Goal: Task Accomplishment & Management: Use online tool/utility

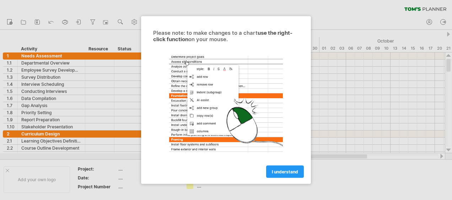
click at [281, 165] on div "I understand" at bounding box center [226, 169] width 160 height 18
click at [278, 166] on link "I understand" at bounding box center [285, 172] width 38 height 12
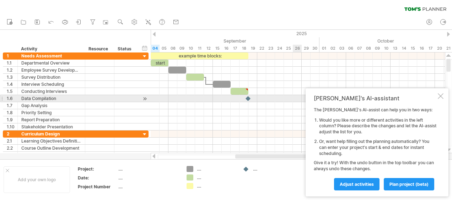
click at [441, 97] on div at bounding box center [440, 96] width 6 height 6
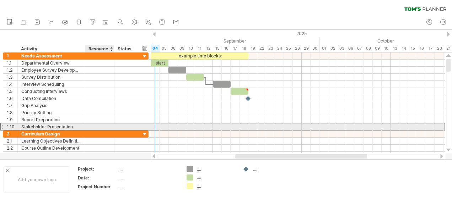
click at [91, 126] on div at bounding box center [100, 127] width 22 height 7
click at [1, 125] on div at bounding box center [1, 126] width 3 height 7
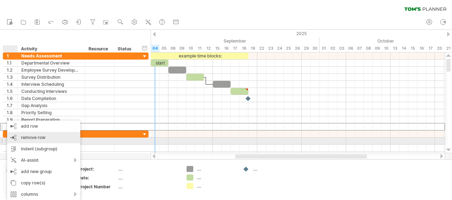
click at [26, 140] on span "remove row" at bounding box center [33, 137] width 24 height 5
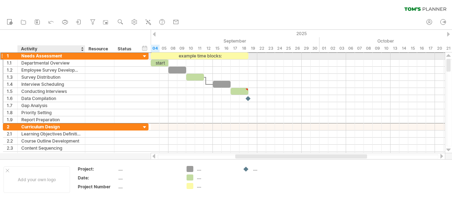
click at [58, 57] on div "Needs Assessment" at bounding box center [51, 56] width 60 height 7
click at [63, 55] on input "**********" at bounding box center [51, 56] width 60 height 7
type input "*"
type input "**********"
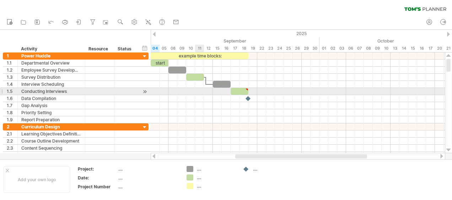
click at [195, 89] on div at bounding box center [298, 91] width 294 height 7
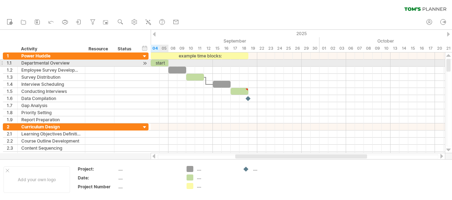
click at [164, 63] on div "start" at bounding box center [160, 63] width 18 height 7
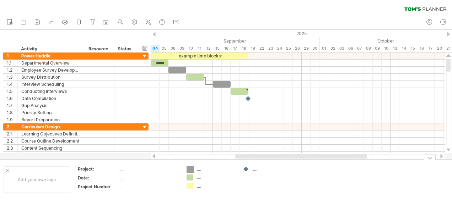
click at [189, 170] on div "Trying to reach [DOMAIN_NAME] Connected again... 0% clear filter new 1" at bounding box center [226, 100] width 452 height 200
click at [190, 177] on div "Trying to reach [DOMAIN_NAME] Connected again... 0% clear filter new 1" at bounding box center [226, 100] width 452 height 200
click at [191, 186] on div "Trying to reach [DOMAIN_NAME] Connected again... 0% clear filter new 1" at bounding box center [226, 100] width 452 height 200
click at [199, 187] on div "...." at bounding box center [216, 186] width 39 height 6
click at [206, 175] on div "...." at bounding box center [216, 178] width 39 height 6
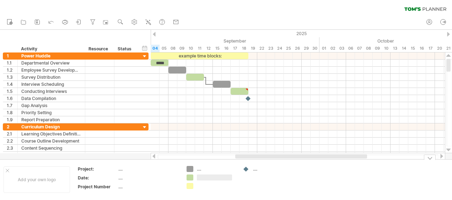
click at [191, 167] on div "Trying to reach [DOMAIN_NAME] Connected again... 0% clear filter new 1" at bounding box center [226, 100] width 452 height 200
click at [192, 183] on div "Trying to reach [DOMAIN_NAME] Connected again... 0% clear filter new 1" at bounding box center [226, 100] width 452 height 200
click at [191, 177] on div "Trying to reach [DOMAIN_NAME] Connected again... 0% clear filter new 1" at bounding box center [226, 100] width 452 height 200
click at [191, 168] on div "Trying to reach [DOMAIN_NAME] Connected again... 0% clear filter new 1" at bounding box center [226, 100] width 452 height 200
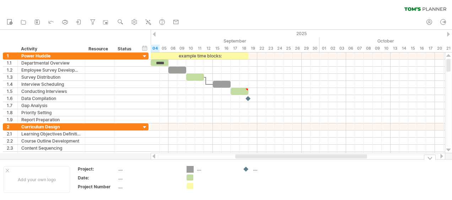
click at [202, 170] on div "...." at bounding box center [216, 169] width 39 height 6
click at [242, 172] on td "...." at bounding box center [267, 179] width 56 height 27
click at [246, 171] on div at bounding box center [246, 169] width 7 height 7
drag, startPoint x: 246, startPoint y: 171, endPoint x: 241, endPoint y: 170, distance: 5.0
click at [241, 170] on td "...." at bounding box center [267, 179] width 56 height 27
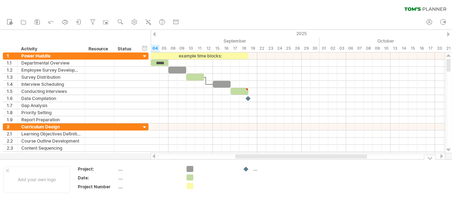
click at [247, 169] on div at bounding box center [246, 169] width 7 height 7
click at [206, 177] on div at bounding box center [216, 178] width 39 height 6
click at [205, 167] on div at bounding box center [216, 169] width 39 height 6
click at [247, 168] on div at bounding box center [246, 169] width 7 height 7
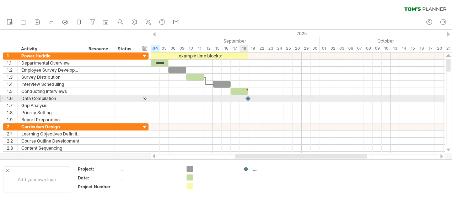
click at [245, 97] on div at bounding box center [248, 98] width 7 height 7
drag, startPoint x: 246, startPoint y: 97, endPoint x: 249, endPoint y: 95, distance: 3.8
click at [249, 95] on div at bounding box center [253, 98] width 8 height 7
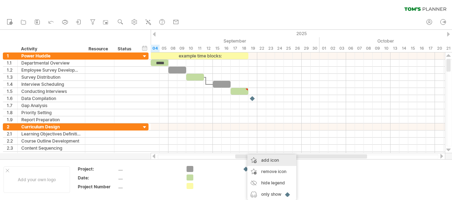
click at [258, 160] on div "add icon" at bounding box center [271, 160] width 49 height 11
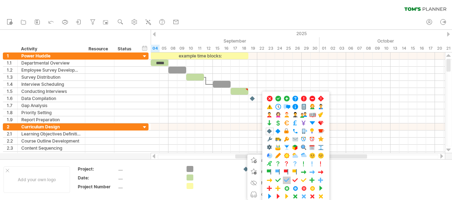
click at [283, 182] on div "...." at bounding box center [295, 148] width 67 height 112
click at [283, 185] on div at bounding box center [287, 188] width 8 height 7
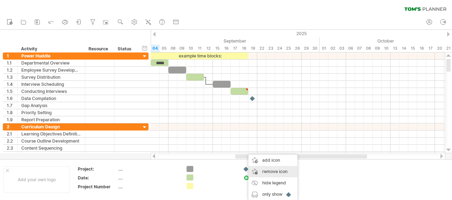
click at [269, 173] on span "remove icon" at bounding box center [274, 171] width 25 height 5
click at [265, 170] on span "remove icon" at bounding box center [274, 171] width 25 height 5
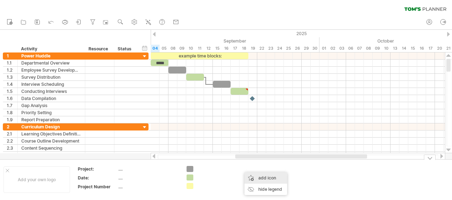
click at [262, 178] on div "add icon" at bounding box center [265, 178] width 43 height 11
click at [241, 166] on td at bounding box center [267, 179] width 56 height 27
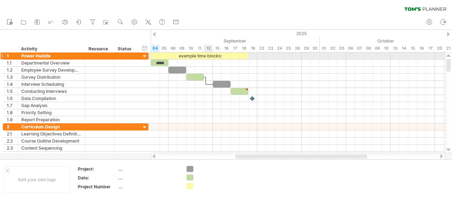
click at [214, 56] on div "example time blocks:" at bounding box center [200, 56] width 98 height 7
click at [229, 57] on div "**********" at bounding box center [200, 56] width 98 height 6
click at [235, 55] on div "**********" at bounding box center [200, 56] width 98 height 6
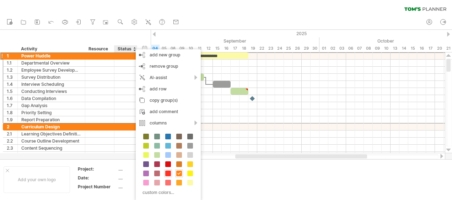
click at [167, 174] on span at bounding box center [168, 174] width 6 height 6
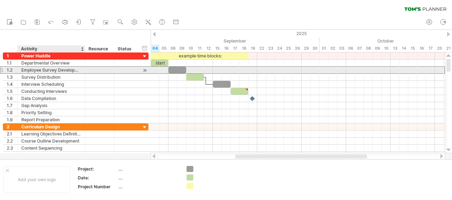
click at [75, 73] on div "**********" at bounding box center [76, 69] width 146 height 7
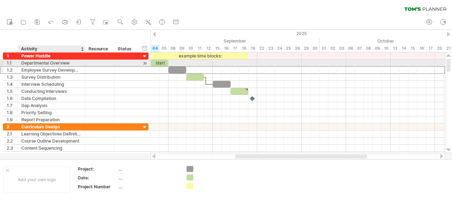
click at [86, 62] on div at bounding box center [99, 63] width 29 height 7
click at [108, 62] on div at bounding box center [100, 63] width 22 height 7
click at [108, 62] on input "text" at bounding box center [100, 63] width 22 height 7
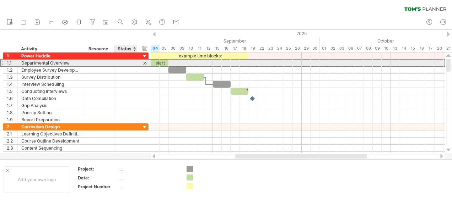
click at [138, 64] on div "**********" at bounding box center [76, 62] width 146 height 7
click at [179, 61] on div at bounding box center [298, 63] width 294 height 7
click at [189, 62] on div at bounding box center [298, 63] width 294 height 7
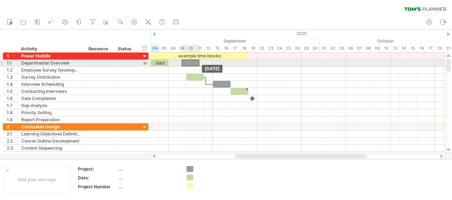
drag, startPoint x: 179, startPoint y: 69, endPoint x: 192, endPoint y: 62, distance: 14.6
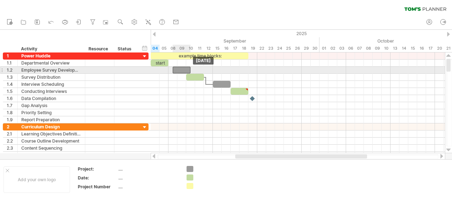
drag, startPoint x: 192, startPoint y: 62, endPoint x: 177, endPoint y: 69, distance: 16.7
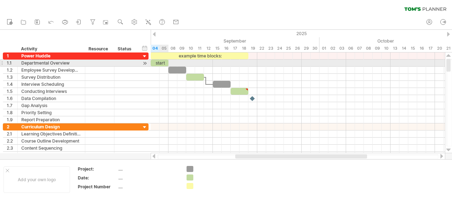
click at [161, 62] on div "start" at bounding box center [160, 63] width 18 height 7
click at [161, 62] on div "*****" at bounding box center [160, 63] width 18 height 6
click at [163, 62] on div "*****" at bounding box center [160, 63] width 18 height 6
click at [167, 62] on div "*****" at bounding box center [160, 63] width 18 height 6
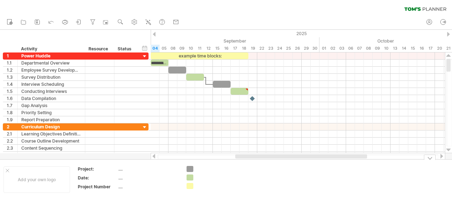
click at [246, 190] on td at bounding box center [267, 179] width 56 height 27
click at [221, 170] on div at bounding box center [216, 169] width 39 height 6
click at [219, 178] on div at bounding box center [216, 178] width 39 height 6
click at [213, 176] on input "text" at bounding box center [214, 178] width 35 height 6
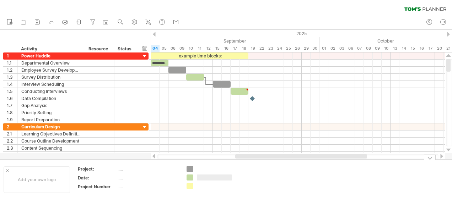
click at [189, 177] on div "Trying to reach [DOMAIN_NAME] Connected again... 0% clear filter new 1" at bounding box center [226, 100] width 452 height 200
click at [189, 177] on div at bounding box center [189, 177] width 7 height 7
click at [189, 177] on div "Trying to reach [DOMAIN_NAME] Connected again... 0% clear filter new 1" at bounding box center [226, 100] width 452 height 200
click at [197, 177] on div at bounding box center [216, 178] width 39 height 6
click at [197, 177] on input "text" at bounding box center [214, 178] width 35 height 6
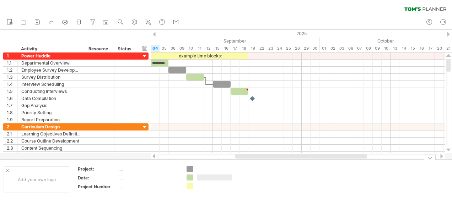
click at [198, 177] on input "text" at bounding box center [214, 178] width 35 height 6
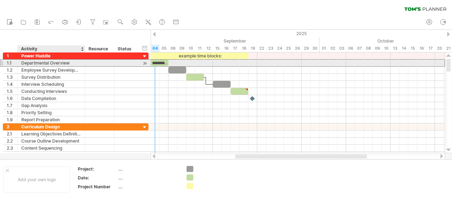
click at [82, 62] on div "**********" at bounding box center [51, 63] width 67 height 7
click at [144, 62] on div at bounding box center [144, 63] width 7 height 7
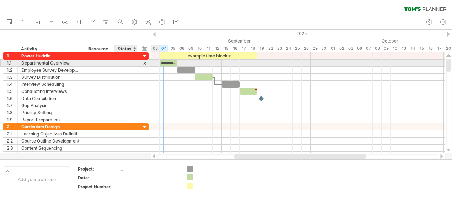
click at [144, 62] on div at bounding box center [144, 63] width 7 height 7
click at [124, 61] on div at bounding box center [126, 63] width 16 height 7
click at [94, 61] on div at bounding box center [100, 63] width 22 height 7
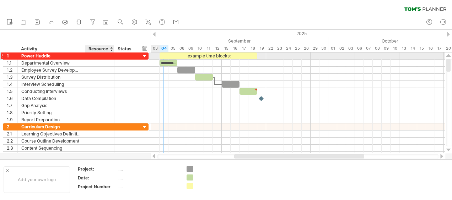
click at [98, 55] on div at bounding box center [100, 56] width 22 height 7
click at [126, 56] on div at bounding box center [126, 56] width 16 height 7
click at [144, 55] on div at bounding box center [144, 56] width 7 height 7
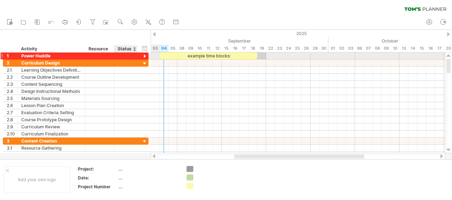
click at [143, 55] on div at bounding box center [144, 56] width 7 height 7
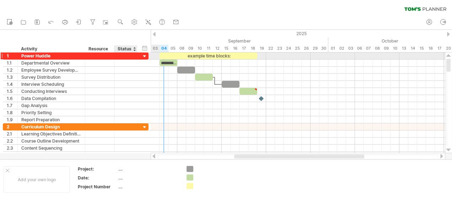
click at [143, 55] on div at bounding box center [144, 56] width 7 height 7
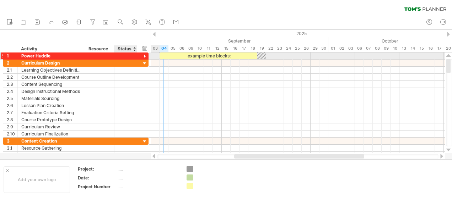
click at [143, 55] on div at bounding box center [144, 56] width 7 height 7
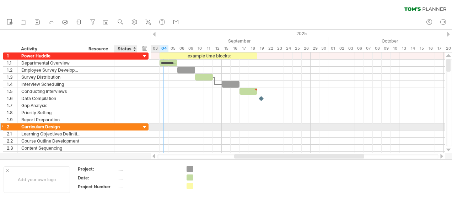
click at [143, 125] on div at bounding box center [144, 127] width 7 height 7
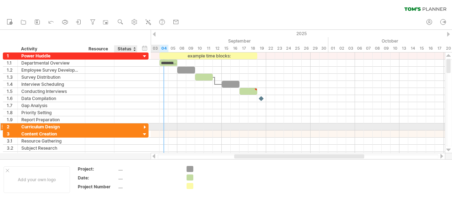
click at [143, 125] on div at bounding box center [144, 127] width 7 height 7
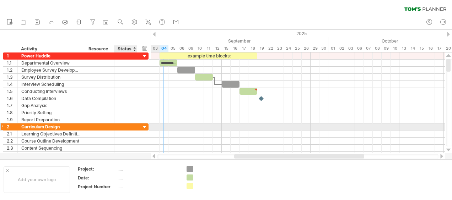
click at [143, 125] on div at bounding box center [144, 127] width 7 height 7
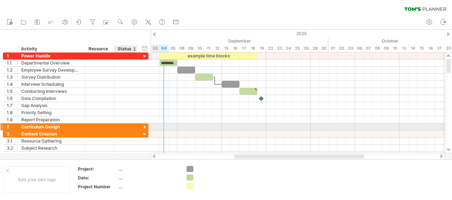
click at [143, 125] on div at bounding box center [144, 127] width 7 height 7
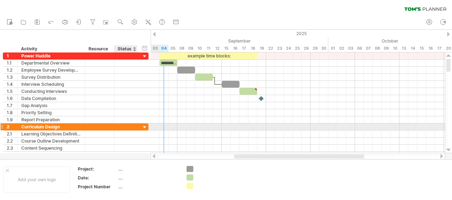
click at [143, 125] on div at bounding box center [144, 127] width 7 height 7
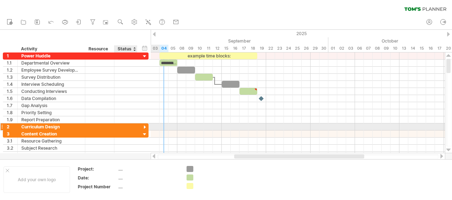
click at [143, 125] on div at bounding box center [144, 127] width 7 height 7
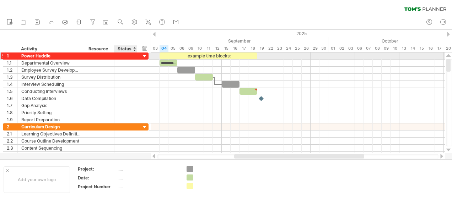
click at [143, 58] on div at bounding box center [144, 56] width 7 height 7
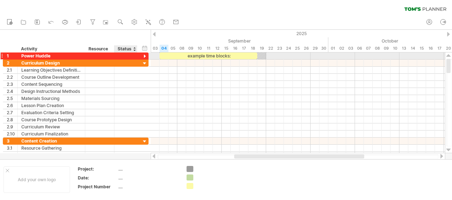
click at [146, 56] on div at bounding box center [144, 56] width 7 height 7
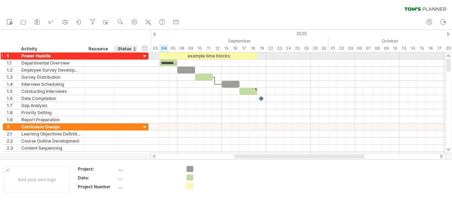
click at [144, 54] on div at bounding box center [144, 56] width 7 height 7
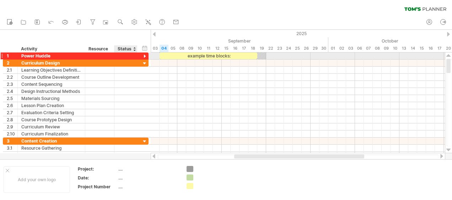
click at [144, 54] on div at bounding box center [144, 56] width 7 height 7
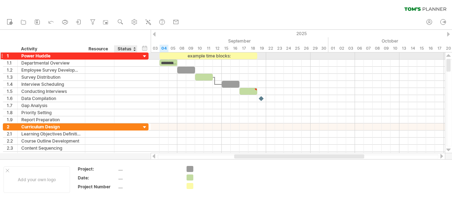
click at [120, 54] on div at bounding box center [126, 56] width 16 height 7
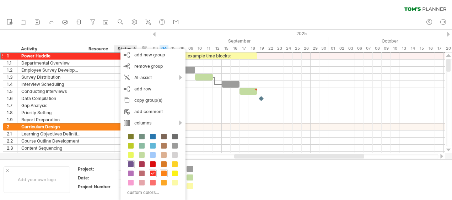
click at [131, 162] on span at bounding box center [131, 165] width 6 height 6
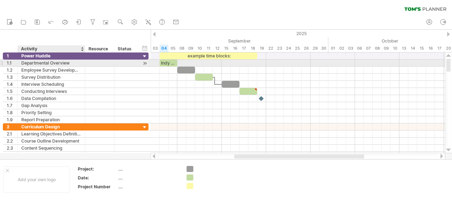
click at [73, 61] on div "Departmental Overview" at bounding box center [51, 63] width 60 height 7
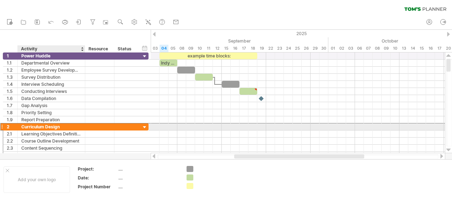
click at [80, 124] on div "Curriculum Design" at bounding box center [51, 127] width 60 height 7
type input "*"
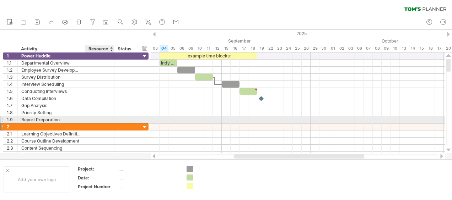
click at [92, 124] on div at bounding box center [100, 127] width 22 height 7
click at [92, 124] on input "text" at bounding box center [100, 127] width 22 height 7
type input "***"
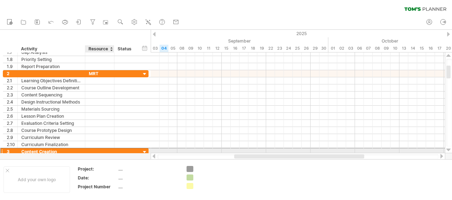
click at [93, 149] on div at bounding box center [100, 151] width 22 height 7
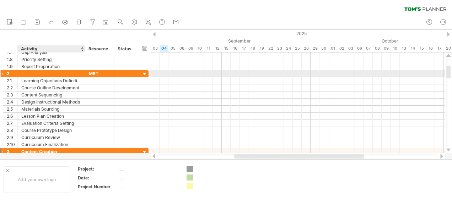
click at [86, 71] on div "*** MRT" at bounding box center [99, 73] width 29 height 7
click at [99, 71] on div "MRT" at bounding box center [100, 73] width 22 height 7
click at [99, 71] on input "***" at bounding box center [100, 73] width 22 height 7
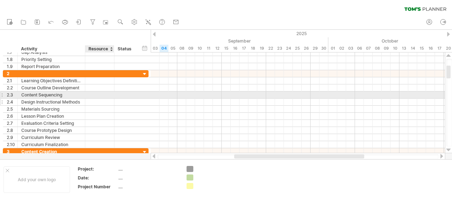
click at [99, 99] on div at bounding box center [100, 102] width 22 height 7
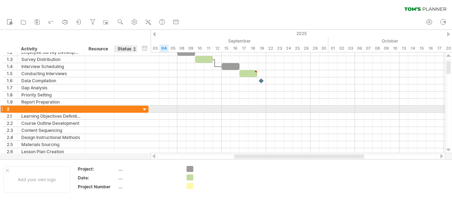
click at [142, 108] on div at bounding box center [144, 110] width 7 height 7
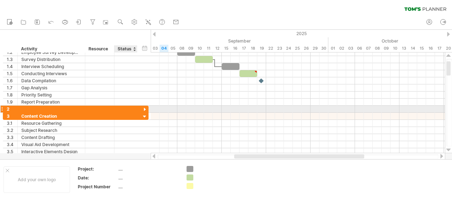
click at [143, 108] on div at bounding box center [144, 110] width 7 height 7
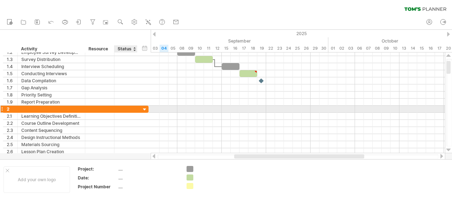
click at [143, 108] on div at bounding box center [144, 110] width 7 height 7
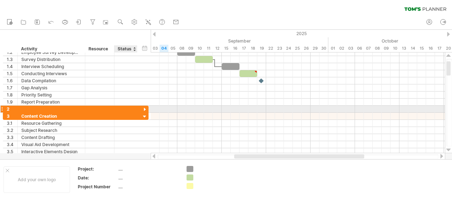
click at [143, 108] on div at bounding box center [144, 110] width 7 height 7
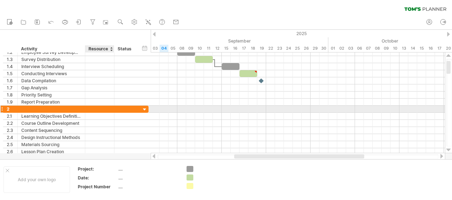
click at [98, 108] on div at bounding box center [100, 109] width 22 height 7
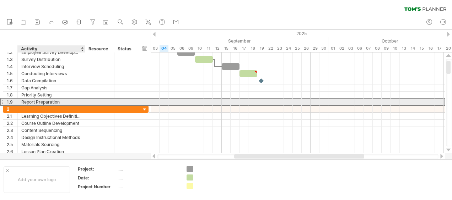
click at [25, 104] on div "Report Preparation" at bounding box center [51, 102] width 60 height 7
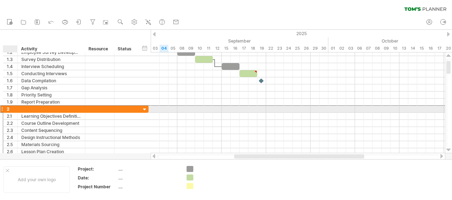
click at [13, 108] on div "2" at bounding box center [12, 109] width 11 height 7
click at [18, 108] on div at bounding box center [51, 109] width 67 height 7
click at [24, 108] on div at bounding box center [51, 109] width 60 height 7
click at [24, 108] on input "text" at bounding box center [51, 109] width 60 height 7
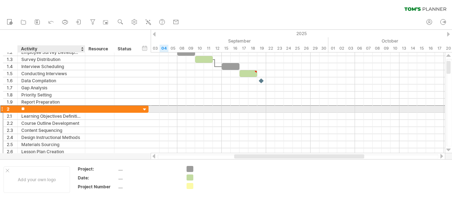
type input "***"
click at [116, 108] on div at bounding box center [125, 109] width 23 height 7
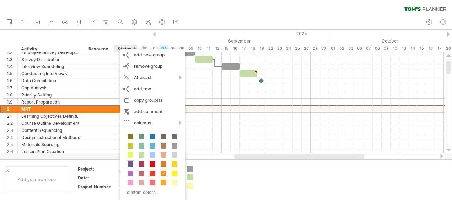
click at [152, 155] on span at bounding box center [152, 155] width 6 height 6
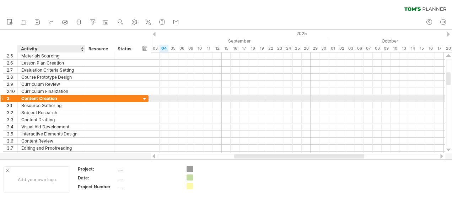
click at [57, 97] on div "Content Creation" at bounding box center [51, 98] width 60 height 7
click at [57, 97] on input "**********" at bounding box center [51, 98] width 60 height 7
type input "*"
type input "**********"
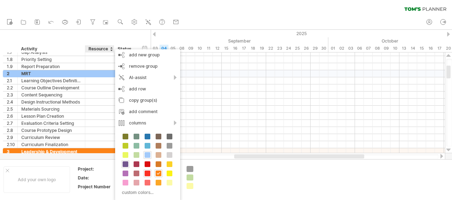
click at [148, 174] on span at bounding box center [148, 174] width 6 height 6
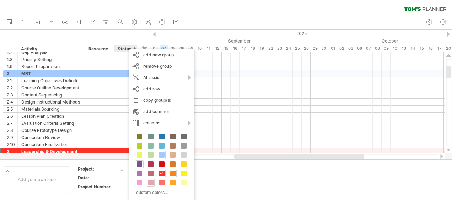
click at [150, 180] on span at bounding box center [151, 183] width 6 height 6
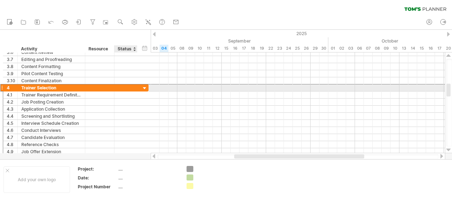
click at [120, 89] on div at bounding box center [126, 88] width 16 height 7
click at [2, 85] on div at bounding box center [1, 87] width 3 height 7
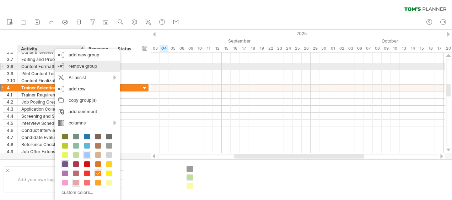
click at [97, 66] on span "remove group" at bounding box center [83, 66] width 28 height 5
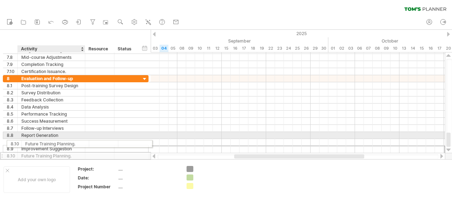
drag, startPoint x: 71, startPoint y: 149, endPoint x: 72, endPoint y: 144, distance: 5.3
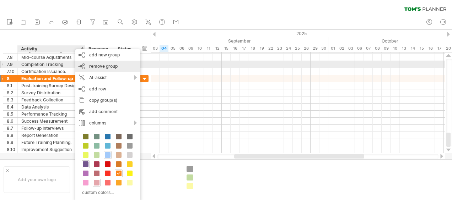
click at [104, 64] on span "remove group" at bounding box center [103, 66] width 28 height 5
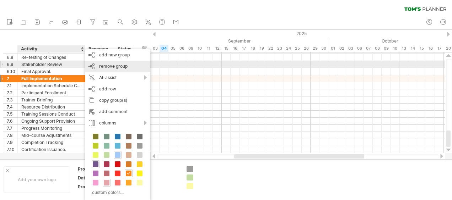
click at [111, 62] on div "remove group remove selected groups" at bounding box center [117, 66] width 65 height 11
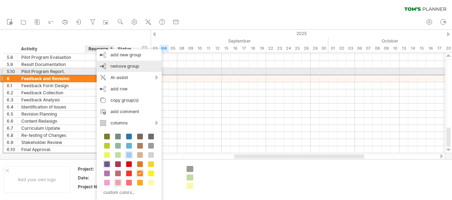
click at [118, 69] on div "remove group remove selected groups" at bounding box center [129, 66] width 65 height 11
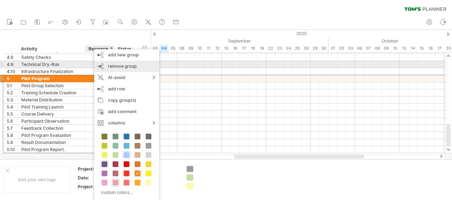
click at [119, 67] on span "remove group" at bounding box center [122, 66] width 28 height 5
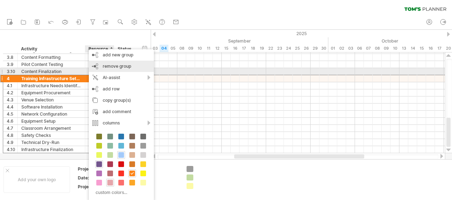
click at [119, 70] on div "remove group remove selected groups" at bounding box center [121, 66] width 65 height 11
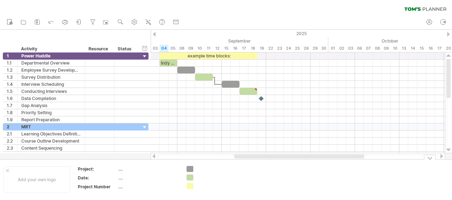
click at [191, 175] on div "Trying to reach [DOMAIN_NAME] Connected again... 0% clear filter new 1" at bounding box center [226, 100] width 452 height 200
click at [191, 175] on div at bounding box center [189, 178] width 7 height 7
click at [200, 178] on div at bounding box center [216, 178] width 39 height 6
type input "**********"
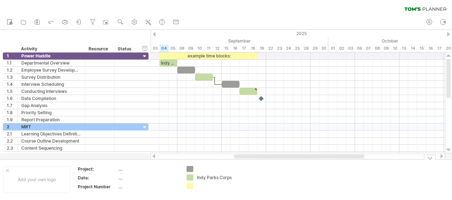
click at [214, 167] on div at bounding box center [216, 169] width 39 height 6
type input "***"
click at [202, 185] on div at bounding box center [216, 186] width 39 height 6
type input "**"
click at [202, 185] on div "YB" at bounding box center [216, 186] width 39 height 6
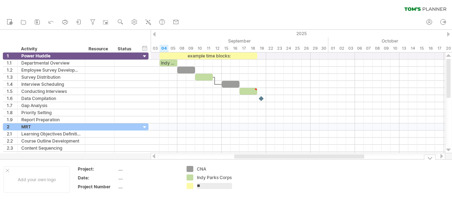
click at [203, 185] on input "**" at bounding box center [214, 186] width 35 height 6
type input "**********"
click at [208, 169] on div "CNA" at bounding box center [216, 169] width 39 height 6
click at [208, 169] on input "***" at bounding box center [214, 169] width 35 height 6
type input "******"
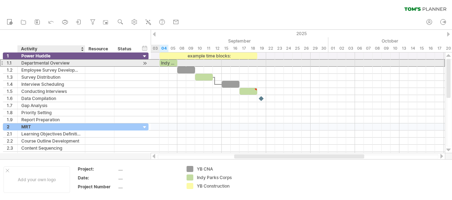
click at [73, 64] on div "Departmental Overview" at bounding box center [51, 63] width 60 height 7
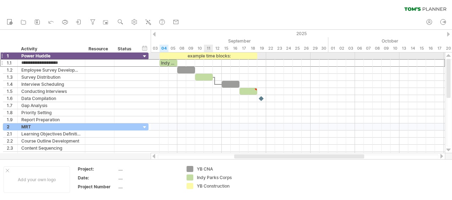
click at [217, 56] on div "example time blocks:" at bounding box center [208, 56] width 98 height 7
click at [241, 55] on div "**********" at bounding box center [208, 56] width 98 height 6
click at [236, 55] on div at bounding box center [208, 56] width 98 height 6
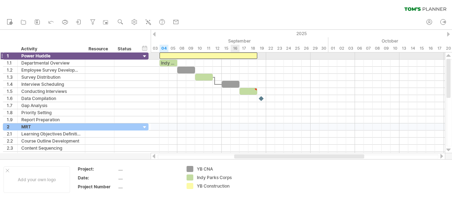
click at [236, 55] on div at bounding box center [208, 56] width 98 height 6
click at [124, 169] on div "...." at bounding box center [148, 169] width 60 height 6
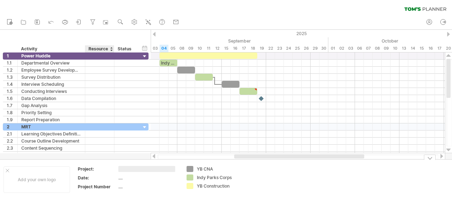
click at [105, 169] on div "Project:" at bounding box center [97, 169] width 39 height 6
click at [83, 168] on input "********" at bounding box center [96, 169] width 36 height 6
drag, startPoint x: 95, startPoint y: 169, endPoint x: 75, endPoint y: 169, distance: 20.6
click at [75, 169] on td "******** .... Date: .... Project Number ...." at bounding box center [127, 179] width 109 height 27
click at [94, 176] on div "Date:" at bounding box center [97, 178] width 39 height 6
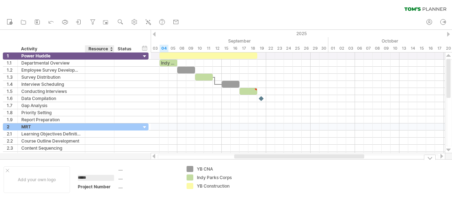
click at [91, 176] on input "*****" at bounding box center [96, 178] width 36 height 6
drag, startPoint x: 89, startPoint y: 176, endPoint x: 72, endPoint y: 176, distance: 17.0
click at [72, 176] on tr "Add your own logo .... ***** .... Project Number .... YB CNA Indy Parks Corps Y…" at bounding box center [147, 179] width 295 height 27
click at [110, 185] on div "Project Number" at bounding box center [97, 187] width 39 height 6
drag, startPoint x: 109, startPoint y: 186, endPoint x: 72, endPoint y: 186, distance: 37.3
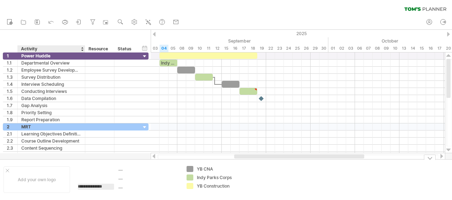
click at [72, 186] on tr "**********" at bounding box center [147, 179] width 295 height 27
click at [7, 170] on div at bounding box center [8, 171] width 4 height 4
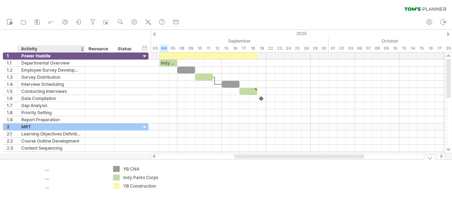
click at [47, 171] on div "...." at bounding box center [75, 169] width 60 height 6
click at [53, 175] on div "...." at bounding box center [75, 178] width 60 height 6
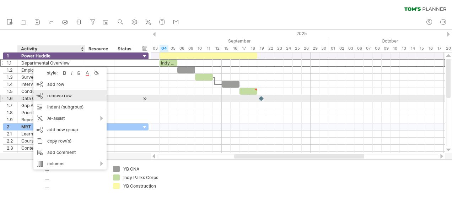
click at [75, 96] on div "remove row remove selected rows" at bounding box center [69, 95] width 73 height 11
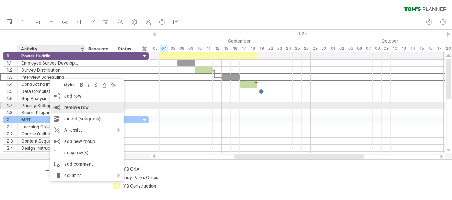
click at [80, 109] on span "remove row" at bounding box center [76, 107] width 24 height 5
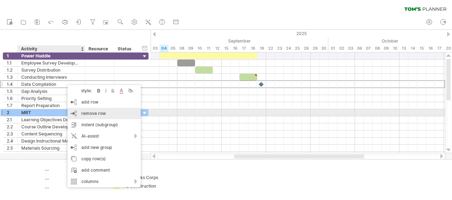
click at [92, 111] on span "remove row" at bounding box center [93, 113] width 24 height 5
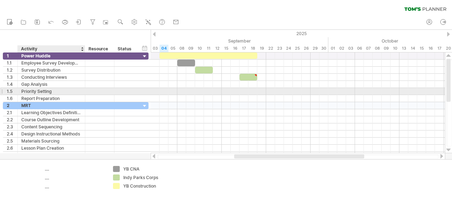
click at [68, 89] on div "Priority Setting" at bounding box center [51, 91] width 60 height 7
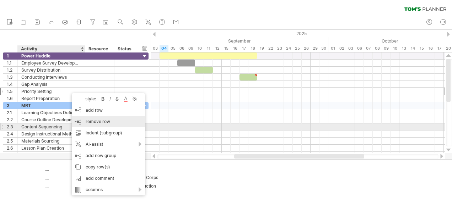
click at [99, 124] on span "remove row" at bounding box center [98, 121] width 24 height 5
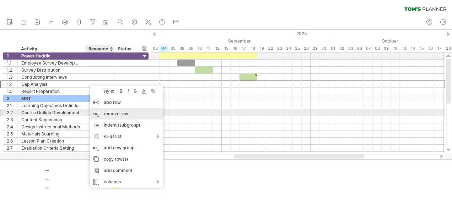
click at [118, 115] on span "remove row" at bounding box center [116, 113] width 24 height 5
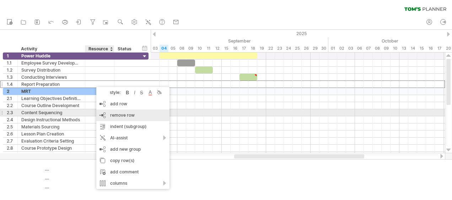
click at [136, 115] on div "remove row remove selected rows" at bounding box center [132, 115] width 73 height 11
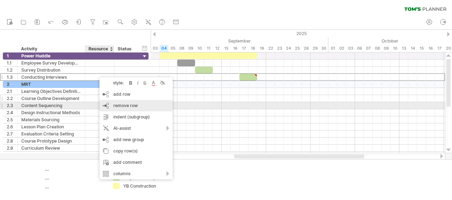
drag, startPoint x: 135, startPoint y: 107, endPoint x: 123, endPoint y: 92, distance: 19.4
click at [136, 107] on span "remove row" at bounding box center [125, 105] width 24 height 5
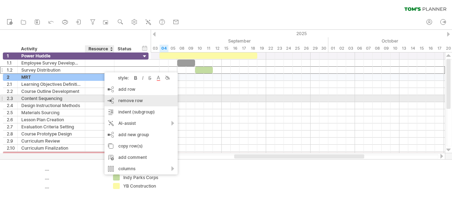
click at [143, 101] on div "remove row remove selected rows" at bounding box center [140, 100] width 73 height 11
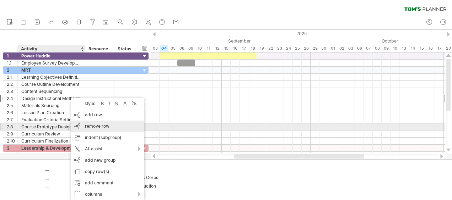
click at [107, 128] on span "remove row" at bounding box center [97, 126] width 24 height 5
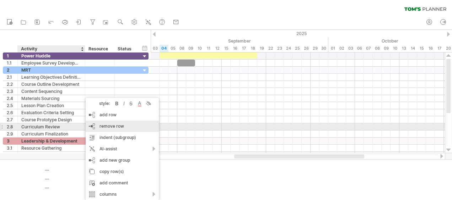
click at [111, 127] on span "remove row" at bounding box center [111, 126] width 24 height 5
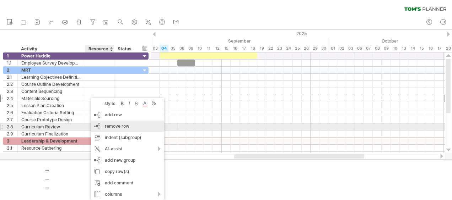
click at [122, 127] on span "remove row" at bounding box center [117, 126] width 24 height 5
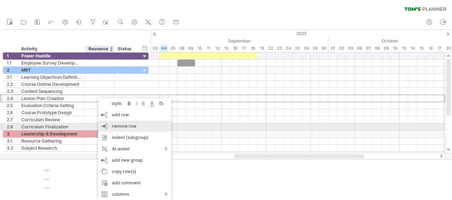
click at [134, 127] on span "remove row" at bounding box center [124, 126] width 24 height 5
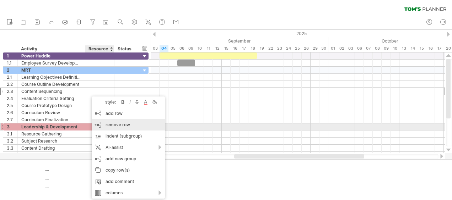
click at [129, 126] on span "remove row" at bounding box center [117, 124] width 24 height 5
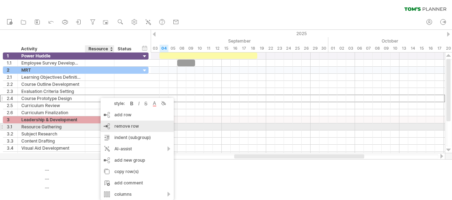
click at [137, 125] on span "remove row" at bounding box center [126, 126] width 24 height 5
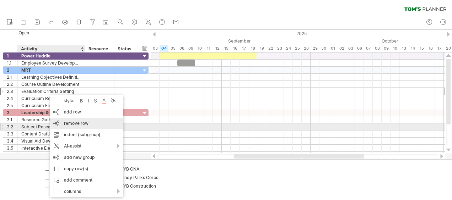
click at [92, 126] on div "remove row remove selected rows" at bounding box center [86, 123] width 73 height 11
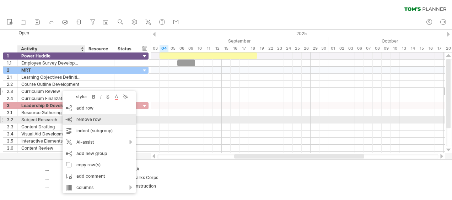
click at [107, 122] on div "remove row remove selected rows" at bounding box center [98, 119] width 73 height 11
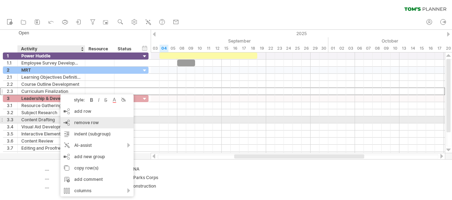
click at [97, 123] on span "remove row" at bounding box center [86, 122] width 24 height 5
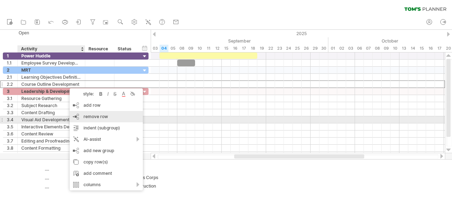
click at [112, 116] on div "remove row remove selected rows" at bounding box center [106, 116] width 73 height 11
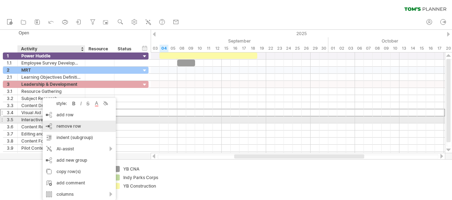
click at [87, 126] on div "remove row remove selected rows" at bounding box center [79, 126] width 73 height 11
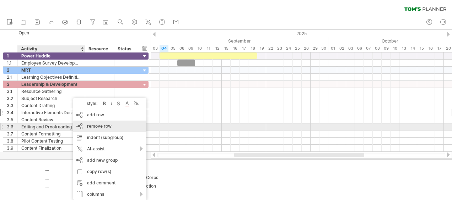
click at [96, 127] on span "remove row" at bounding box center [99, 126] width 24 height 5
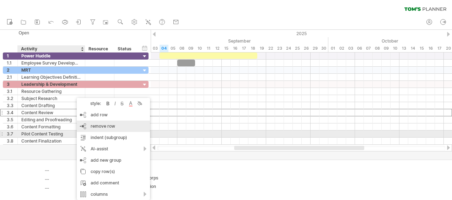
click at [95, 131] on div "remove row remove selected rows" at bounding box center [113, 126] width 73 height 11
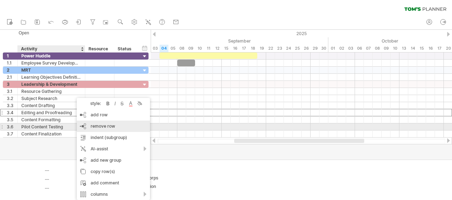
click at [99, 125] on span "remove row" at bounding box center [103, 126] width 24 height 5
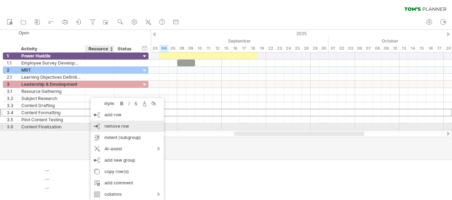
click at [118, 130] on div "remove row remove selected rows" at bounding box center [127, 126] width 73 height 11
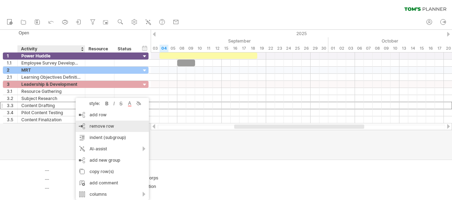
click at [105, 125] on span "remove row" at bounding box center [101, 126] width 24 height 5
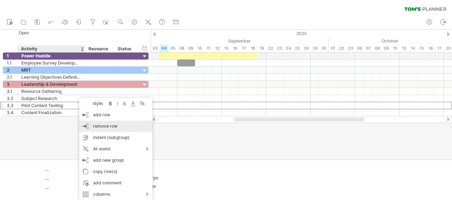
click at [111, 124] on div "remove row remove selected rows" at bounding box center [115, 126] width 73 height 11
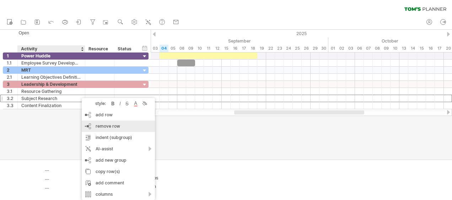
click at [111, 126] on span "remove row" at bounding box center [108, 126] width 24 height 5
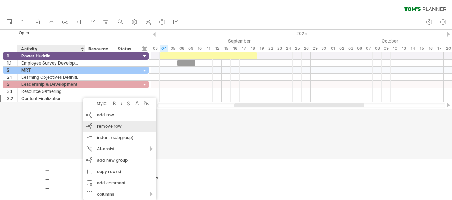
click at [120, 129] on span "remove row" at bounding box center [109, 126] width 24 height 5
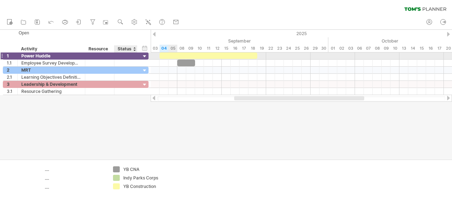
click at [143, 58] on div at bounding box center [144, 56] width 7 height 7
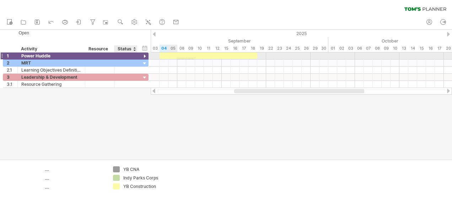
click at [143, 58] on div at bounding box center [144, 56] width 7 height 7
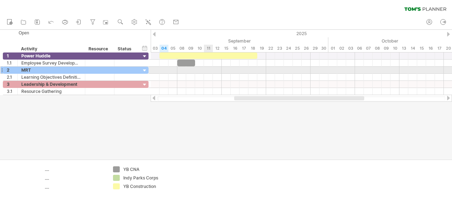
click at [207, 70] on div at bounding box center [301, 70] width 301 height 7
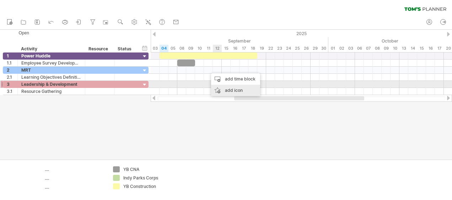
click at [231, 88] on div "add icon" at bounding box center [235, 90] width 49 height 11
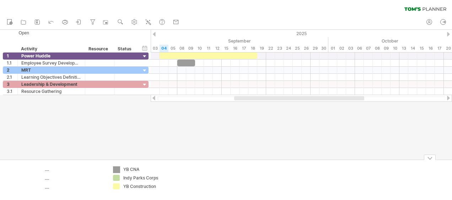
click at [118, 168] on div "Trying to reach [DOMAIN_NAME] Connected again... 0% clear filter new 1" at bounding box center [226, 100] width 452 height 200
click at [203, 178] on div "add icon" at bounding box center [210, 178] width 43 height 11
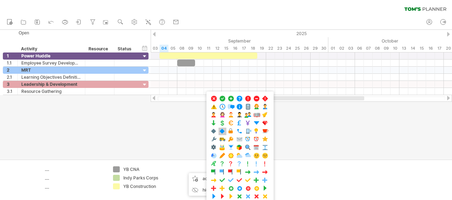
click at [219, 129] on span at bounding box center [222, 131] width 7 height 7
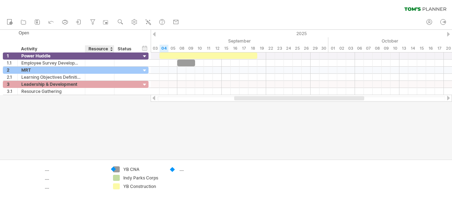
drag, startPoint x: 171, startPoint y: 170, endPoint x: 116, endPoint y: 170, distance: 55.4
click at [116, 170] on div "Trying to reach [DOMAIN_NAME] Connected again... 0% clear filter new 1" at bounding box center [226, 100] width 452 height 200
click at [182, 180] on div "add icon" at bounding box center [195, 183] width 43 height 11
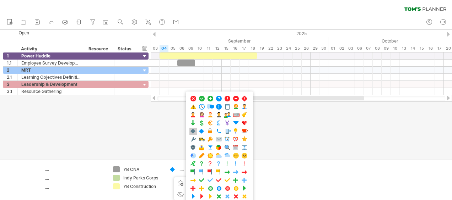
click at [193, 128] on span at bounding box center [193, 131] width 7 height 7
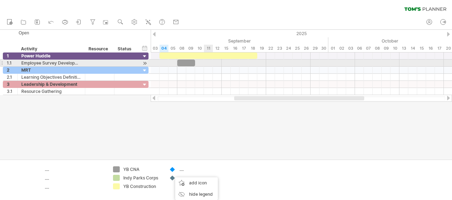
click at [212, 63] on div at bounding box center [301, 63] width 301 height 7
click at [185, 62] on div at bounding box center [186, 63] width 18 height 7
click at [190, 62] on div at bounding box center [186, 63] width 18 height 7
click at [193, 61] on div at bounding box center [190, 63] width 18 height 7
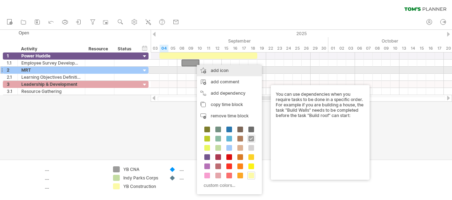
click at [225, 70] on div "add icon" at bounding box center [229, 70] width 65 height 11
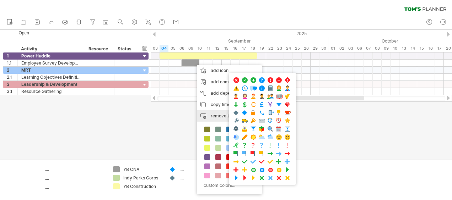
click at [218, 114] on span "remove time block" at bounding box center [230, 115] width 38 height 5
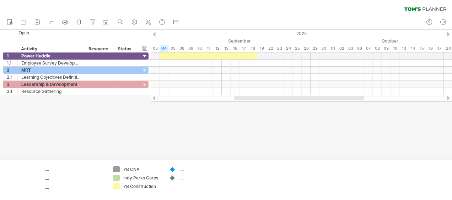
click at [275, 107] on div at bounding box center [226, 95] width 452 height 130
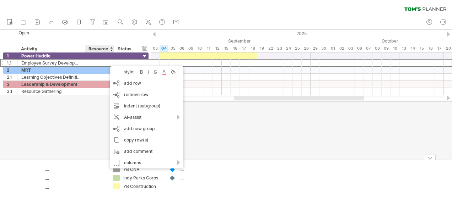
click at [429, 159] on div at bounding box center [430, 157] width 12 height 5
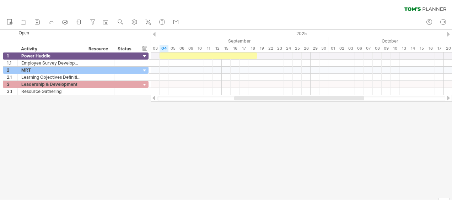
click at [429, 164] on div at bounding box center [226, 115] width 452 height 170
click at [445, 200] on div at bounding box center [444, 197] width 12 height 7
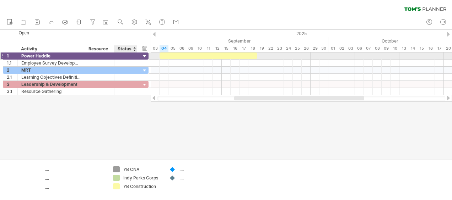
click at [145, 55] on div at bounding box center [144, 56] width 7 height 7
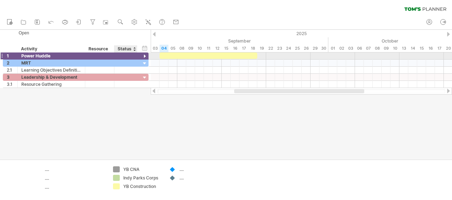
click at [145, 55] on div at bounding box center [144, 56] width 7 height 7
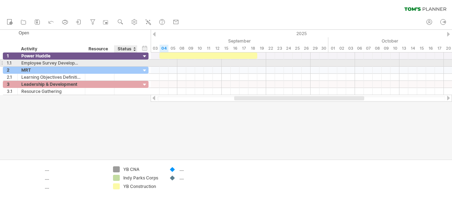
click at [124, 64] on div at bounding box center [126, 63] width 16 height 7
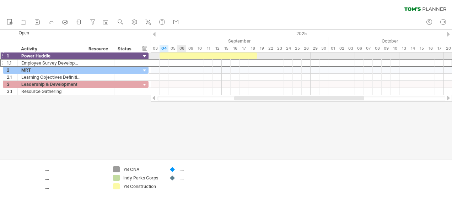
click at [185, 58] on div at bounding box center [208, 56] width 98 height 6
click at [191, 58] on div at bounding box center [208, 56] width 98 height 6
click at [252, 51] on div "18" at bounding box center [252, 48] width 9 height 7
click at [253, 56] on div at bounding box center [208, 56] width 98 height 6
click at [128, 168] on div "YB CNA" at bounding box center [142, 170] width 39 height 6
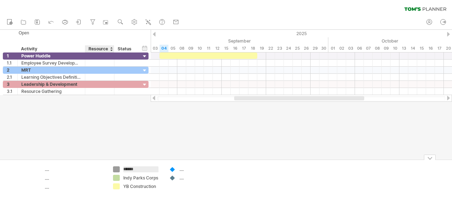
click at [116, 168] on div "Trying to reach [DOMAIN_NAME] Connected again... 0% clear filter new 1" at bounding box center [226, 100] width 452 height 200
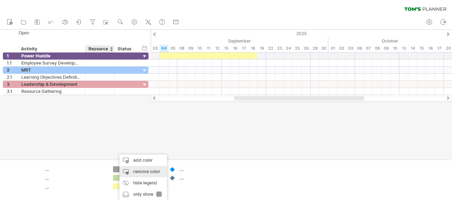
click at [140, 173] on div "remove color" at bounding box center [143, 171] width 48 height 11
click at [141, 173] on div "remove color" at bounding box center [144, 171] width 48 height 11
click at [136, 172] on div "remove color" at bounding box center [144, 171] width 48 height 11
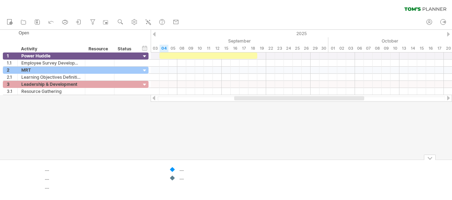
click at [168, 172] on td ".... ...." at bounding box center [193, 180] width 56 height 27
drag, startPoint x: 173, startPoint y: 170, endPoint x: 129, endPoint y: 171, distance: 44.7
click at [129, 171] on tr "Add your own logo .... .... .... .... ...." at bounding box center [111, 180] width 222 height 27
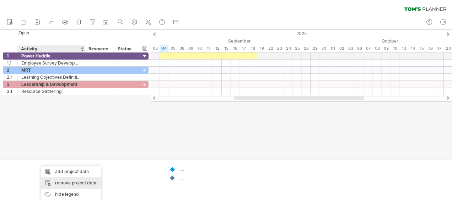
click at [81, 181] on div "remove project data" at bounding box center [71, 183] width 60 height 11
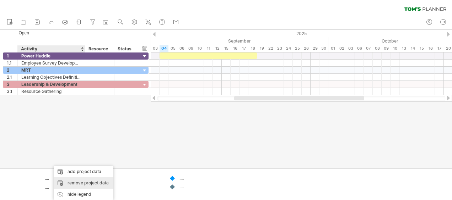
click at [66, 184] on div "remove project data" at bounding box center [84, 183] width 60 height 11
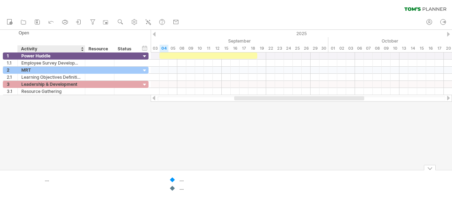
click at [52, 180] on div "...." at bounding box center [75, 180] width 60 height 6
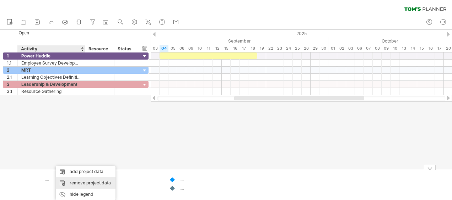
click at [69, 183] on div "remove project data" at bounding box center [86, 183] width 60 height 11
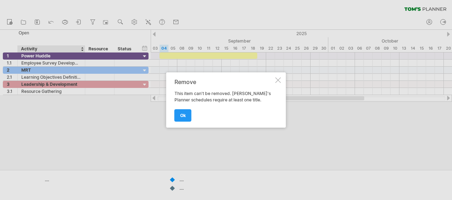
click at [279, 79] on div at bounding box center [278, 80] width 6 height 6
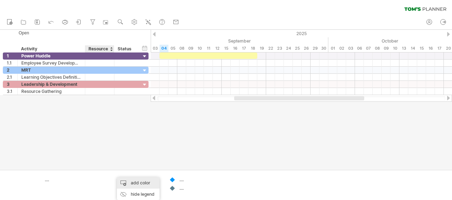
click at [148, 184] on div "add color" at bounding box center [138, 183] width 43 height 11
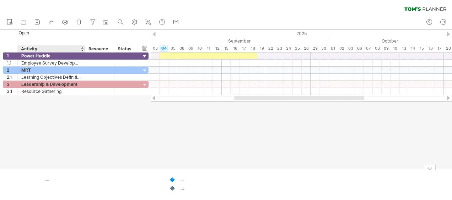
click at [152, 179] on td at bounding box center [137, 185] width 56 height 17
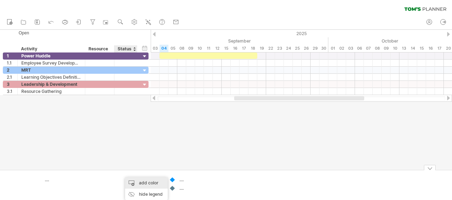
click at [138, 185] on div "add color" at bounding box center [146, 183] width 43 height 11
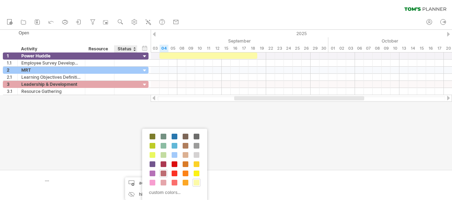
click at [163, 171] on span at bounding box center [163, 174] width 6 height 6
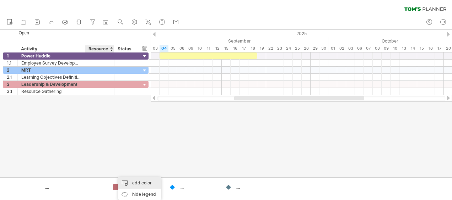
click at [136, 184] on div "add color" at bounding box center [139, 183] width 43 height 11
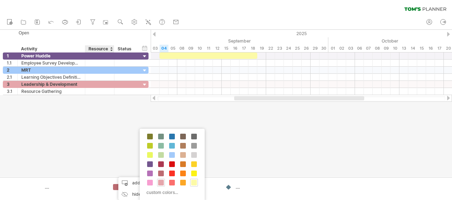
click at [161, 181] on span at bounding box center [161, 183] width 6 height 6
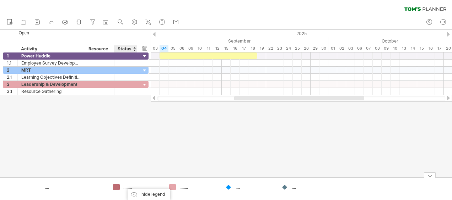
click at [174, 161] on div "add color" at bounding box center [172, 160] width 48 height 11
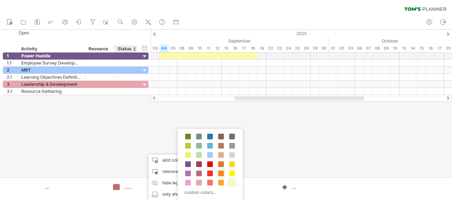
click at [220, 174] on span at bounding box center [221, 174] width 6 height 6
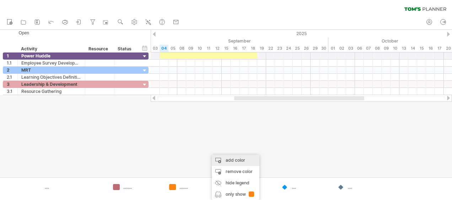
click at [245, 163] on div "add color" at bounding box center [236, 160] width 48 height 11
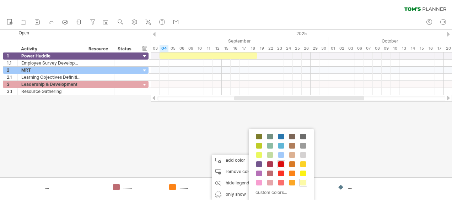
click at [279, 164] on span at bounding box center [281, 165] width 6 height 6
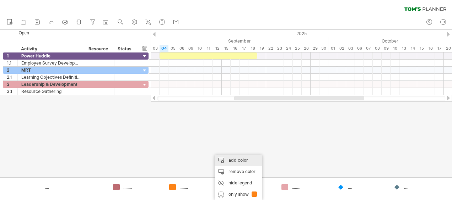
click at [240, 164] on div "add color" at bounding box center [238, 160] width 48 height 11
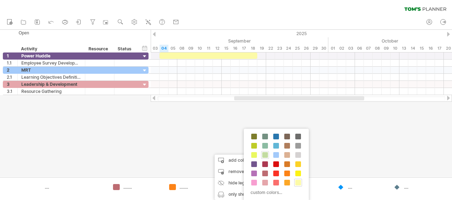
click at [266, 154] on span at bounding box center [265, 155] width 6 height 6
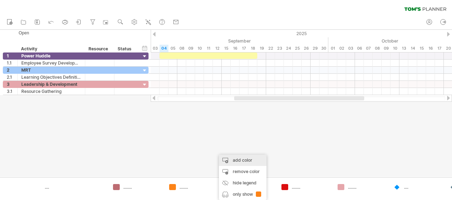
click at [249, 163] on div "add color" at bounding box center [243, 160] width 48 height 11
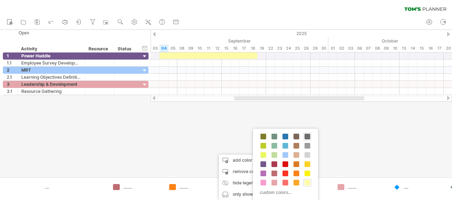
click at [304, 137] on span at bounding box center [307, 137] width 6 height 6
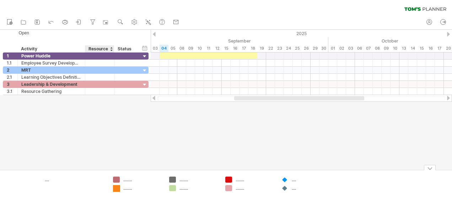
click at [117, 186] on div "Trying to reach [DOMAIN_NAME] Connected again... 0% clear filter new 1" at bounding box center [226, 100] width 452 height 200
click at [117, 190] on div "Trying to reach [DOMAIN_NAME] Connected again... 0% clear filter new 1" at bounding box center [226, 100] width 452 height 200
click at [118, 188] on div at bounding box center [116, 188] width 7 height 7
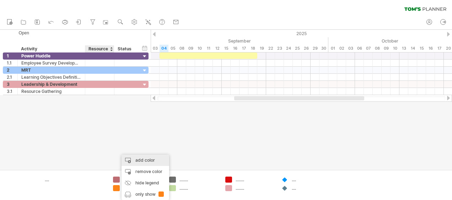
click at [154, 159] on div "add color" at bounding box center [145, 160] width 48 height 11
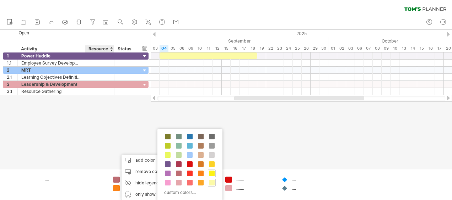
click at [209, 171] on span at bounding box center [212, 174] width 6 height 6
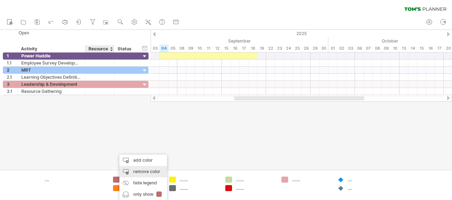
click at [138, 171] on div "remove color" at bounding box center [143, 171] width 48 height 11
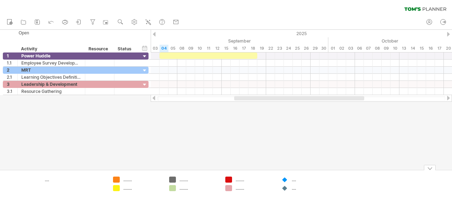
click at [286, 182] on div at bounding box center [284, 180] width 7 height 7
click at [295, 181] on div "...." at bounding box center [311, 180] width 39 height 6
click at [316, 173] on span "remove icon" at bounding box center [318, 171] width 25 height 5
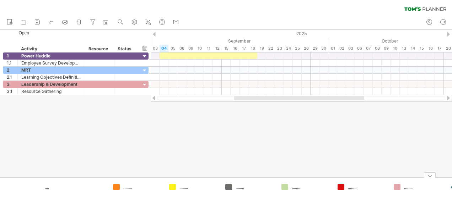
click at [441, 188] on div "........" at bounding box center [423, 187] width 39 height 6
click at [451, 188] on div "Trying to reach [DOMAIN_NAME] Connected again... 0% clear filter new 1" at bounding box center [226, 100] width 452 height 200
click at [429, 170] on span "remove icon" at bounding box center [426, 171] width 25 height 5
click at [232, 187] on div "Trying to reach [DOMAIN_NAME] Connected again... 0% clear filter new 1" at bounding box center [226, 100] width 452 height 200
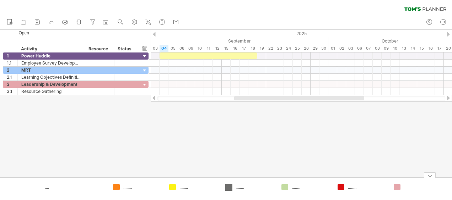
click at [236, 187] on div "........" at bounding box center [254, 187] width 39 height 6
type input "******"
click at [183, 189] on div "........" at bounding box center [198, 187] width 39 height 6
type input "**********"
click at [298, 187] on div "........" at bounding box center [311, 187] width 39 height 6
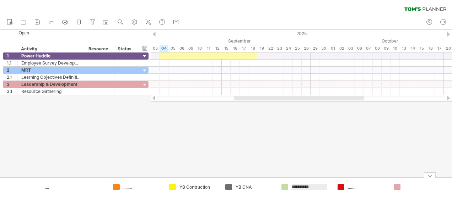
type input "**********"
click at [128, 187] on div "........" at bounding box center [142, 187] width 39 height 6
type input "***"
click at [349, 185] on div "........" at bounding box center [367, 187] width 39 height 6
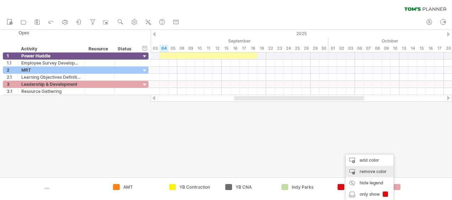
click at [388, 171] on div "remove color" at bounding box center [369, 171] width 48 height 11
click at [374, 170] on div "remove color" at bounding box center [371, 171] width 48 height 11
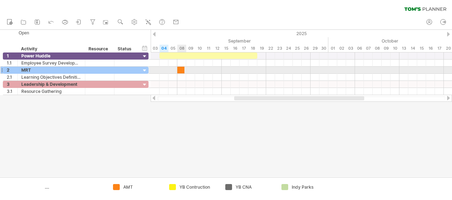
drag, startPoint x: 115, startPoint y: 188, endPoint x: 181, endPoint y: 63, distance: 141.7
click at [181, 63] on div "Trying to reach [DOMAIN_NAME] Connected again... 0% clear filter new 1" at bounding box center [226, 100] width 452 height 200
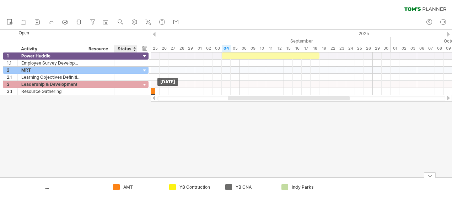
drag, startPoint x: 179, startPoint y: 61, endPoint x: 118, endPoint y: 186, distance: 139.1
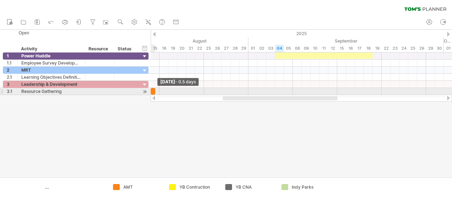
click at [154, 89] on span at bounding box center [155, 91] width 3 height 7
click at [152, 89] on div at bounding box center [153, 91] width 5 height 7
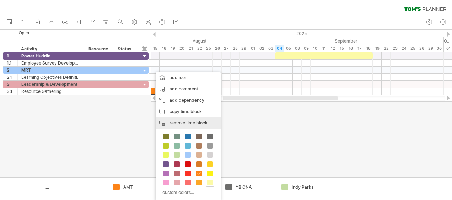
click at [186, 122] on span "remove time block" at bounding box center [188, 122] width 38 height 5
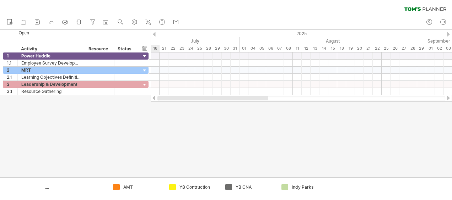
drag, startPoint x: 244, startPoint y: 99, endPoint x: 148, endPoint y: 99, distance: 95.9
click at [148, 99] on div "Trying to reach [DOMAIN_NAME] Connected again... 0% clear filter new 1" at bounding box center [226, 100] width 452 height 200
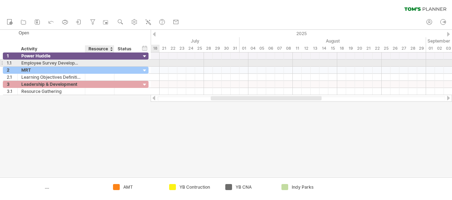
click at [89, 62] on div at bounding box center [100, 63] width 22 height 7
click at [82, 61] on div at bounding box center [84, 63] width 4 height 7
click at [81, 62] on div "**********" at bounding box center [51, 63] width 67 height 7
click at [78, 62] on div "Employee Survey Development" at bounding box center [51, 63] width 60 height 7
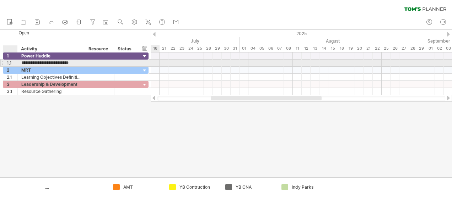
click at [11, 62] on div "1.1" at bounding box center [12, 63] width 11 height 7
click at [15, 62] on div at bounding box center [17, 63] width 4 height 7
click at [83, 63] on div at bounding box center [84, 63] width 4 height 7
click at [84, 62] on div at bounding box center [84, 63] width 4 height 7
click at [82, 62] on div at bounding box center [84, 63] width 4 height 7
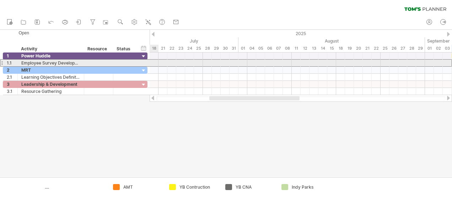
click at [75, 62] on div "Employee Survey Development" at bounding box center [50, 63] width 59 height 7
click at [78, 62] on input "**********" at bounding box center [50, 63] width 59 height 7
click at [81, 62] on div at bounding box center [83, 63] width 4 height 7
click at [79, 63] on div "Employee Survey Development" at bounding box center [50, 63] width 59 height 7
type input "*"
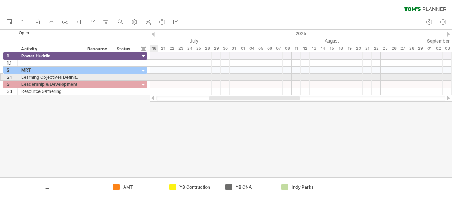
click at [70, 75] on div "Learning Objectives Definition" at bounding box center [50, 77] width 59 height 7
click at [78, 77] on input "**********" at bounding box center [50, 77] width 59 height 7
click at [82, 77] on div at bounding box center [83, 77] width 4 height 7
click at [75, 77] on div "Learning Objectives Definition" at bounding box center [50, 77] width 59 height 7
type input "*"
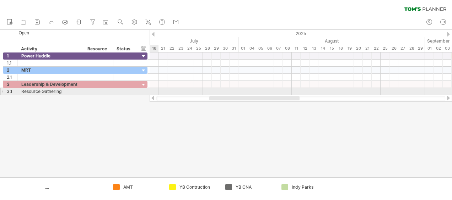
click at [62, 89] on div "Resource Gathering" at bounding box center [50, 91] width 59 height 7
type input "*"
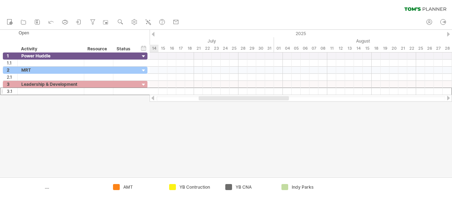
drag, startPoint x: 233, startPoint y: 100, endPoint x: 205, endPoint y: 101, distance: 28.4
click at [205, 101] on div at bounding box center [300, 98] width 289 height 5
drag, startPoint x: 245, startPoint y: 99, endPoint x: 174, endPoint y: 104, distance: 71.5
click at [174, 104] on div "Trying to reach [DOMAIN_NAME] Connected again... 0% clear filter new 1" at bounding box center [226, 100] width 452 height 200
click at [209, 134] on div at bounding box center [226, 103] width 452 height 147
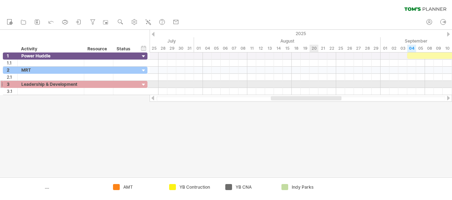
drag, startPoint x: 236, startPoint y: 97, endPoint x: 309, endPoint y: 86, distance: 73.7
click at [309, 86] on div "Trying to reach [DOMAIN_NAME] Connected again... 0% clear filter new 1" at bounding box center [226, 100] width 452 height 200
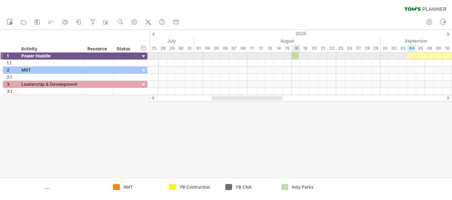
drag, startPoint x: 286, startPoint y: 189, endPoint x: 296, endPoint y: 56, distance: 132.8
click at [296, 56] on div "Trying to reach [DOMAIN_NAME] Connected again... 0% clear filter new 1" at bounding box center [226, 100] width 452 height 200
click at [300, 56] on span at bounding box center [300, 56] width 3 height 7
drag, startPoint x: 285, startPoint y: 187, endPoint x: 304, endPoint y: 56, distance: 133.1
click at [304, 56] on div "Trying to reach [DOMAIN_NAME] Connected again... 0% clear filter new 1" at bounding box center [226, 100] width 452 height 200
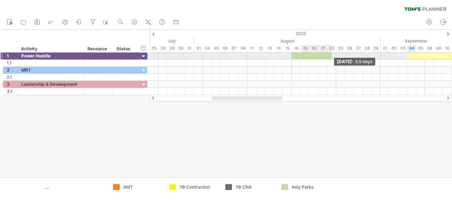
drag, startPoint x: 305, startPoint y: 54, endPoint x: 333, endPoint y: 54, distance: 27.7
click at [333, 54] on span at bounding box center [331, 56] width 3 height 7
click at [334, 55] on span at bounding box center [335, 56] width 3 height 7
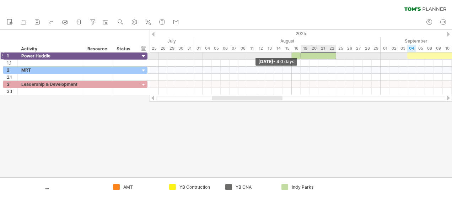
click at [301, 57] on span at bounding box center [300, 56] width 3 height 7
click at [298, 56] on div at bounding box center [296, 56] width 9 height 7
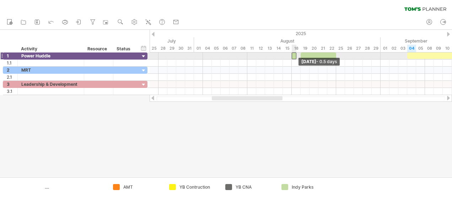
drag, startPoint x: 300, startPoint y: 56, endPoint x: 296, endPoint y: 56, distance: 3.9
click at [296, 56] on span at bounding box center [296, 56] width 3 height 7
click at [295, 56] on span at bounding box center [296, 56] width 3 height 7
click at [294, 56] on div at bounding box center [294, 56] width 5 height 7
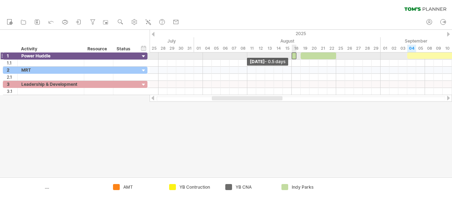
click at [291, 56] on span at bounding box center [291, 56] width 3 height 7
click at [293, 56] on span at bounding box center [291, 56] width 3 height 7
drag, startPoint x: 293, startPoint y: 56, endPoint x: 297, endPoint y: 56, distance: 3.9
click at [297, 56] on div at bounding box center [298, 56] width 5 height 7
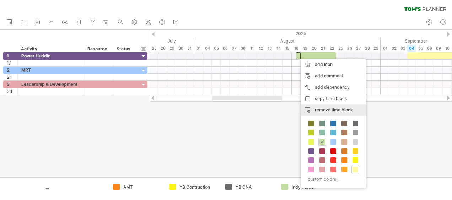
click at [329, 109] on span "remove time block" at bounding box center [334, 109] width 38 height 5
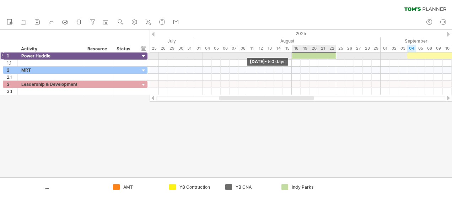
drag, startPoint x: 300, startPoint y: 54, endPoint x: 291, endPoint y: 54, distance: 9.2
click at [291, 54] on span at bounding box center [291, 56] width 3 height 7
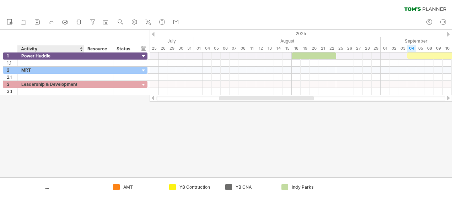
click at [31, 47] on div "Activity" at bounding box center [50, 48] width 59 height 7
drag, startPoint x: 42, startPoint y: 47, endPoint x: 24, endPoint y: 47, distance: 18.1
click at [24, 47] on input "********" at bounding box center [50, 48] width 59 height 7
type input "*"
type input "**********"
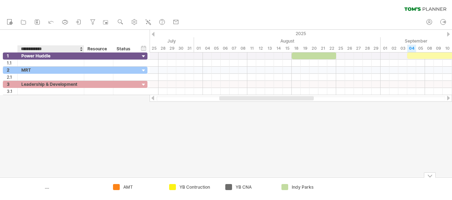
click at [61, 187] on div "...." at bounding box center [75, 187] width 60 height 6
type input "**********"
click at [102, 197] on div "Add your own logo Training Programs AMT YB Contruction YB CNA Indy Parks" at bounding box center [226, 189] width 452 height 23
click at [94, 49] on div "Resource" at bounding box center [98, 48] width 22 height 7
click at [103, 48] on input "********" at bounding box center [98, 48] width 22 height 7
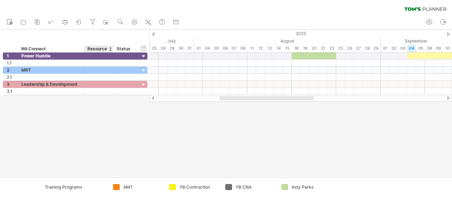
click at [110, 48] on div at bounding box center [110, 48] width 3 height 7
click at [107, 48] on div "Resource" at bounding box center [98, 48] width 22 height 7
click at [121, 48] on div "Status" at bounding box center [124, 48] width 16 height 7
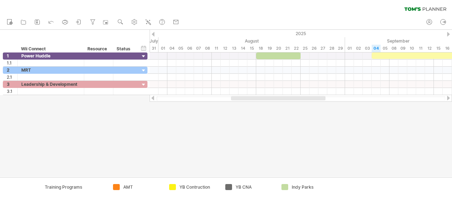
drag, startPoint x: 287, startPoint y: 97, endPoint x: 299, endPoint y: 97, distance: 11.7
click at [299, 97] on div at bounding box center [278, 98] width 94 height 4
click at [287, 189] on div "Trying to reach [DOMAIN_NAME] Connected again... 0% clear filter new 1" at bounding box center [226, 100] width 452 height 200
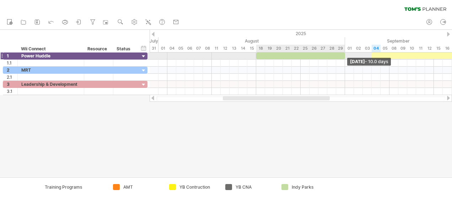
drag, startPoint x: 300, startPoint y: 55, endPoint x: 344, endPoint y: 53, distance: 44.1
click at [344, 53] on span at bounding box center [344, 56] width 3 height 7
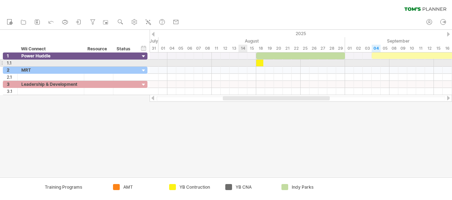
drag, startPoint x: 171, startPoint y: 187, endPoint x: 259, endPoint y: 60, distance: 154.1
click at [259, 60] on div "Trying to reach [DOMAIN_NAME] Connected again... 0% clear filter new 1" at bounding box center [226, 100] width 452 height 200
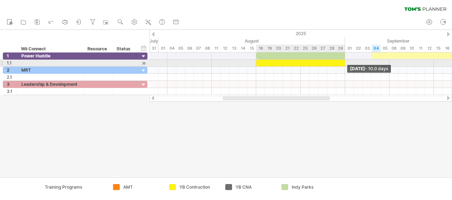
drag, startPoint x: 261, startPoint y: 62, endPoint x: 344, endPoint y: 62, distance: 83.1
click at [344, 62] on span at bounding box center [344, 63] width 3 height 7
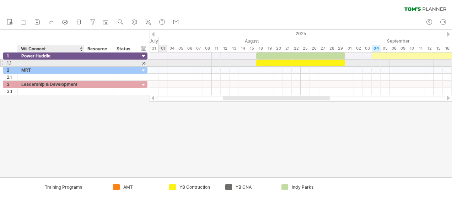
click at [82, 60] on div at bounding box center [83, 63] width 4 height 7
click at [85, 62] on div at bounding box center [98, 63] width 29 height 7
click at [87, 62] on div at bounding box center [98, 63] width 29 height 7
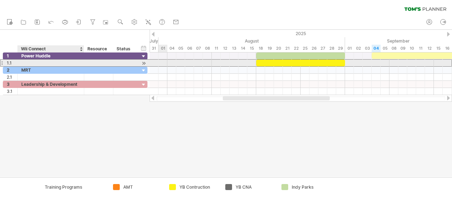
click at [87, 62] on div at bounding box center [98, 63] width 29 height 7
click at [143, 61] on div at bounding box center [143, 63] width 7 height 7
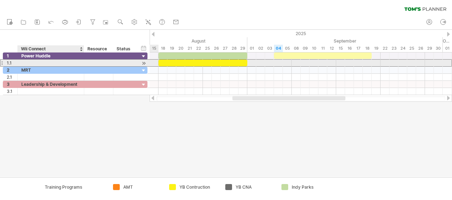
click at [25, 61] on div at bounding box center [50, 63] width 59 height 7
type input "*****"
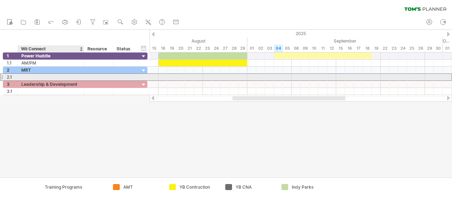
click at [40, 75] on div at bounding box center [50, 77] width 59 height 7
click at [0, 0] on input "text" at bounding box center [0, 0] width 0 height 0
type input "*****"
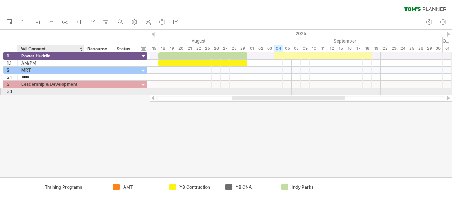
click at [33, 92] on div at bounding box center [50, 91] width 59 height 7
click at [0, 0] on input "text" at bounding box center [0, 0] width 0 height 0
type input "*****"
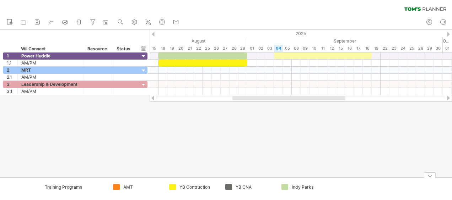
click at [383, 180] on div "Add your own logo Training Programs AMT YB Contruction YB CNA Indy Parks" at bounding box center [226, 189] width 452 height 23
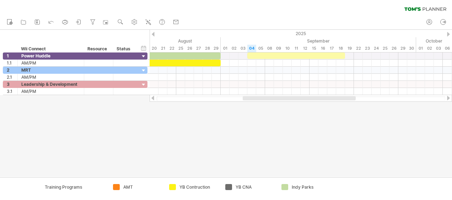
drag, startPoint x: 301, startPoint y: 97, endPoint x: 311, endPoint y: 98, distance: 10.4
click at [311, 98] on div at bounding box center [299, 98] width 113 height 4
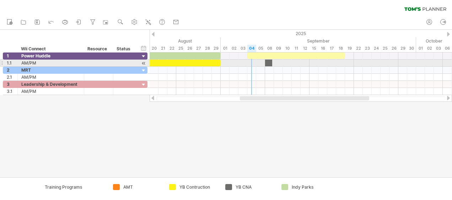
drag, startPoint x: 227, startPoint y: 185, endPoint x: 267, endPoint y: 62, distance: 129.5
click at [267, 62] on div "Trying to reach [DOMAIN_NAME] Connected again... 0% clear filter new 1" at bounding box center [226, 100] width 452 height 200
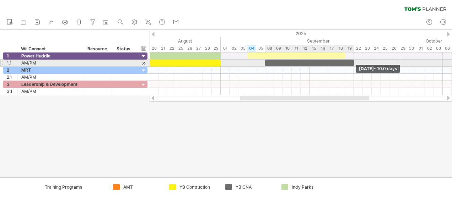
drag, startPoint x: 268, startPoint y: 64, endPoint x: 351, endPoint y: 60, distance: 83.2
click at [351, 60] on div at bounding box center [309, 63] width 89 height 7
click at [269, 60] on div at bounding box center [309, 63] width 89 height 7
click at [269, 61] on div at bounding box center [309, 63] width 89 height 7
click at [352, 62] on span at bounding box center [353, 63] width 3 height 7
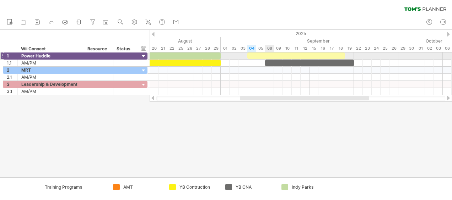
click at [269, 53] on div at bounding box center [296, 56] width 98 height 6
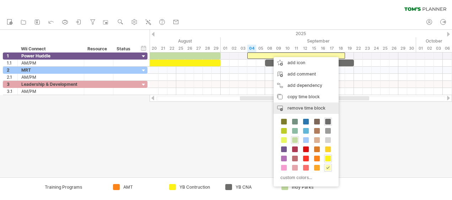
click at [311, 109] on span "remove time block" at bounding box center [306, 107] width 38 height 5
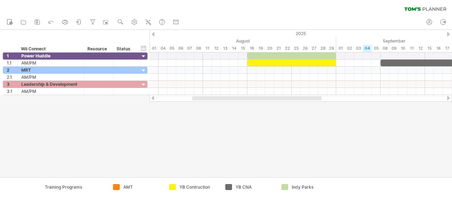
drag, startPoint x: 310, startPoint y: 98, endPoint x: 263, endPoint y: 99, distance: 47.6
click at [263, 99] on div at bounding box center [256, 98] width 129 height 4
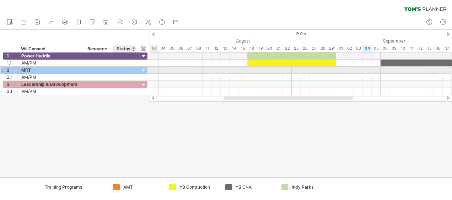
click at [125, 69] on div at bounding box center [125, 70] width 16 height 7
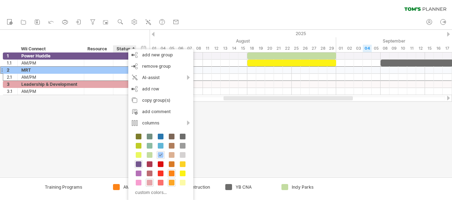
click at [172, 182] on span at bounding box center [172, 183] width 6 height 6
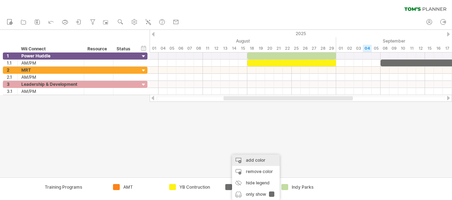
click at [254, 162] on div "add color" at bounding box center [256, 160] width 48 height 11
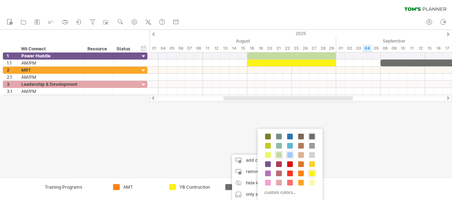
click at [288, 153] on span at bounding box center [290, 155] width 6 height 6
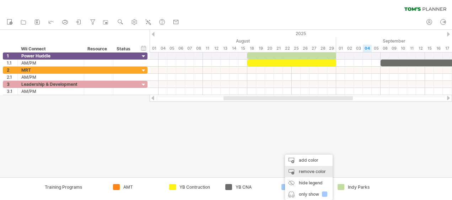
click at [308, 176] on div "remove color" at bounding box center [309, 171] width 48 height 11
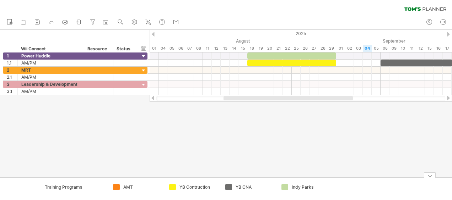
click at [228, 186] on div "Trying to reach [DOMAIN_NAME] Connected again... 0% clear filter new 1" at bounding box center [226, 100] width 452 height 200
click at [228, 186] on div at bounding box center [228, 187] width 7 height 7
click at [228, 186] on div "Trying to reach [DOMAIN_NAME] Connected again... 0% clear filter new 1" at bounding box center [226, 100] width 452 height 200
click at [261, 169] on div "remove color" at bounding box center [256, 171] width 48 height 11
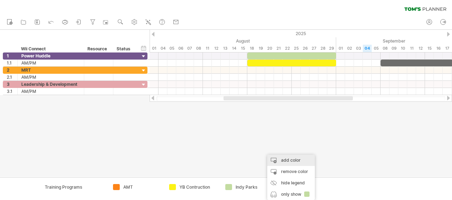
click at [291, 163] on div "add color" at bounding box center [291, 160] width 48 height 11
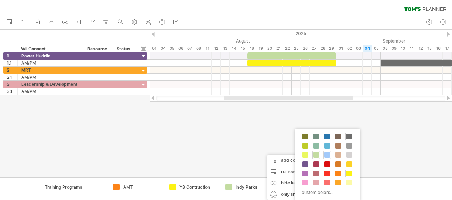
click at [327, 156] on span at bounding box center [327, 155] width 6 height 6
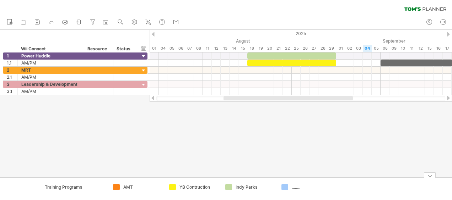
click at [292, 188] on div "........" at bounding box center [311, 187] width 39 height 6
type input "******"
click at [350, 186] on td at bounding box center [362, 189] width 56 height 10
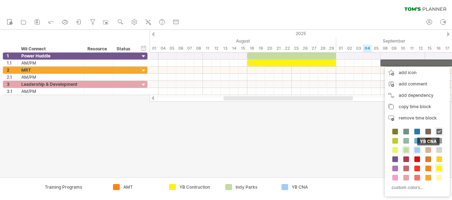
click at [417, 151] on span at bounding box center [417, 150] width 6 height 6
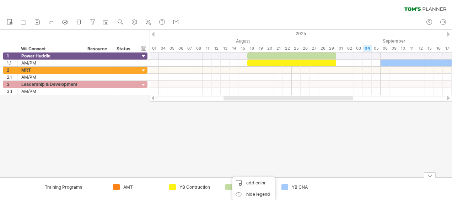
click at [228, 187] on div "Trying to reach [DOMAIN_NAME] Connected again... 0% clear filter new 1" at bounding box center [226, 100] width 452 height 200
click at [261, 159] on div "add color" at bounding box center [256, 160] width 48 height 11
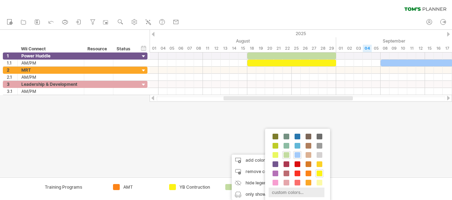
click at [303, 195] on div "custom colors..." at bounding box center [296, 193] width 56 height 10
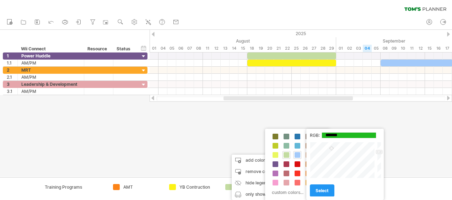
type input "*******"
drag, startPoint x: 348, startPoint y: 158, endPoint x: 329, endPoint y: 147, distance: 22.3
click at [329, 147] on div at bounding box center [343, 160] width 66 height 37
click at [329, 187] on link "select" at bounding box center [322, 191] width 24 height 12
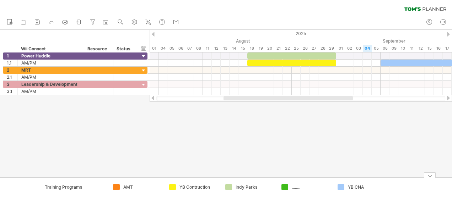
click at [247, 186] on div "Indy Parks" at bounding box center [254, 187] width 39 height 6
click at [291, 174] on div "remove color" at bounding box center [287, 171] width 48 height 11
click at [241, 186] on div "........" at bounding box center [254, 187] width 39 height 6
type input "**********"
click at [289, 56] on div at bounding box center [291, 56] width 89 height 7
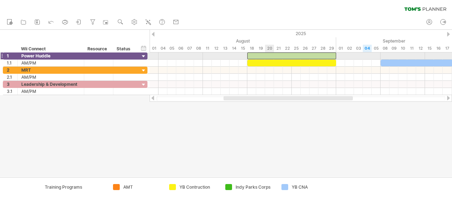
click at [271, 55] on div at bounding box center [291, 56] width 89 height 7
click at [255, 55] on div at bounding box center [291, 56] width 89 height 7
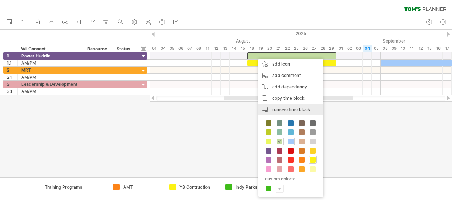
click at [291, 108] on span "remove time block" at bounding box center [291, 109] width 38 height 5
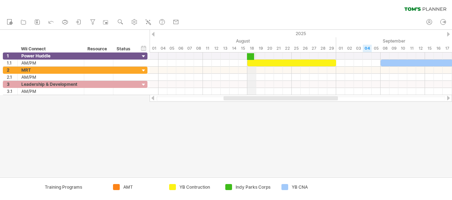
drag, startPoint x: 229, startPoint y: 185, endPoint x: 251, endPoint y: 51, distance: 134.9
click at [251, 51] on div "Trying to reach [DOMAIN_NAME] Connected again... 0% clear filter new 1" at bounding box center [226, 100] width 452 height 200
drag, startPoint x: 229, startPoint y: 185, endPoint x: 251, endPoint y: 54, distance: 132.9
click at [251, 54] on div "Trying to reach [DOMAIN_NAME] Connected again... 0% clear filter new 1" at bounding box center [226, 100] width 452 height 200
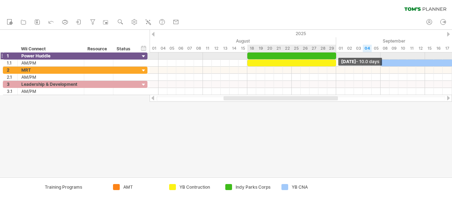
drag, startPoint x: 250, startPoint y: 54, endPoint x: 332, endPoint y: 55, distance: 82.4
click at [332, 55] on div at bounding box center [291, 56] width 89 height 7
click at [143, 53] on div at bounding box center [143, 56] width 7 height 7
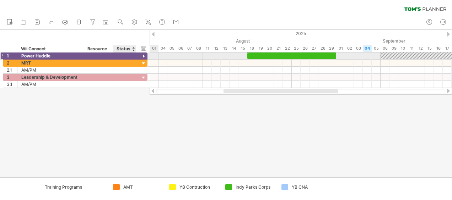
click at [143, 53] on div at bounding box center [143, 56] width 7 height 7
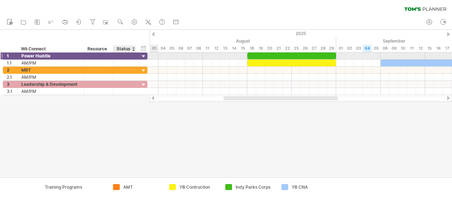
click at [143, 53] on div at bounding box center [143, 56] width 7 height 7
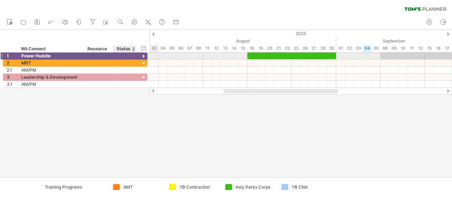
click at [143, 53] on div at bounding box center [143, 56] width 7 height 7
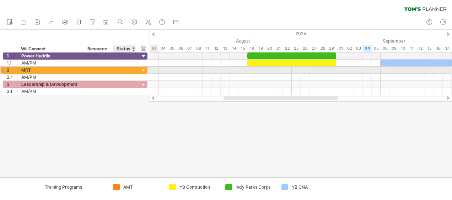
click at [143, 71] on div at bounding box center [143, 70] width 7 height 7
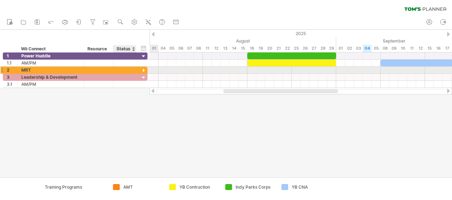
click at [143, 71] on div at bounding box center [143, 70] width 7 height 7
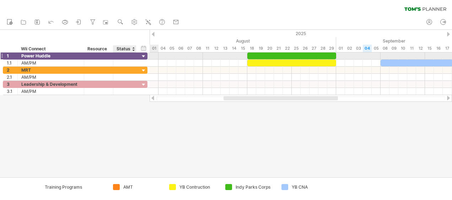
click at [143, 54] on div at bounding box center [143, 56] width 7 height 7
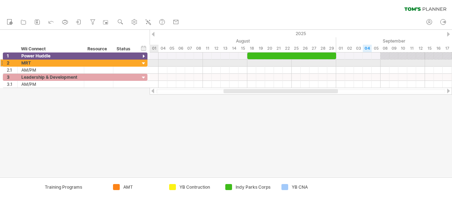
click at [144, 62] on div at bounding box center [143, 63] width 7 height 7
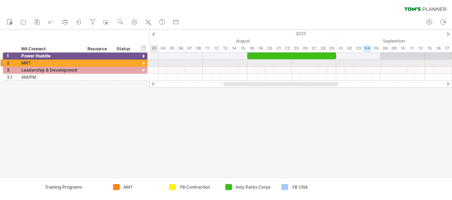
click at [144, 63] on div at bounding box center [143, 63] width 7 height 7
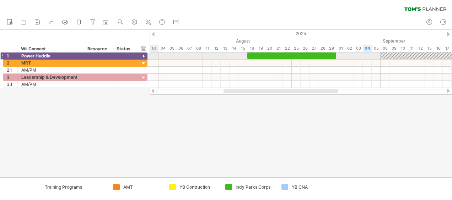
click at [145, 55] on div at bounding box center [143, 56] width 7 height 7
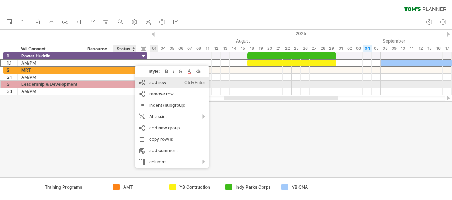
click at [160, 85] on div "add row Ctrl+Enter Cmd+Enter" at bounding box center [171, 82] width 73 height 11
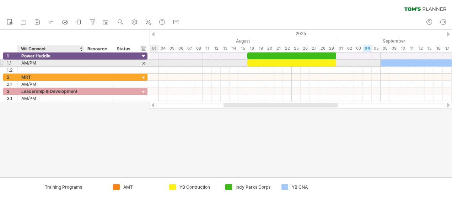
click at [60, 63] on div "AM/PM" at bounding box center [50, 63] width 59 height 7
click at [60, 63] on input "*****" at bounding box center [50, 63] width 59 height 7
type input "**"
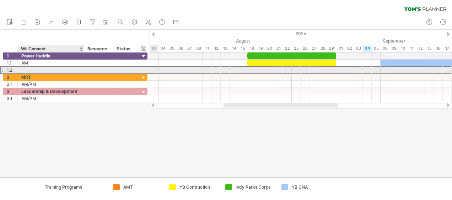
click at [29, 69] on div at bounding box center [50, 70] width 59 height 7
click at [0, 0] on input "text" at bounding box center [0, 0] width 0 height 0
type input "**"
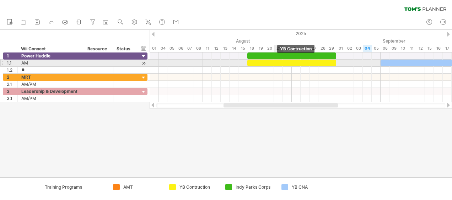
click at [278, 62] on div at bounding box center [291, 63] width 89 height 7
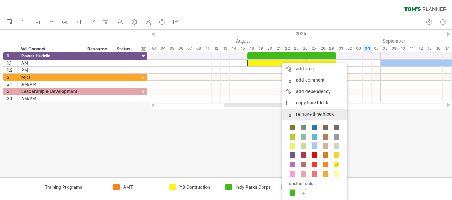
click at [310, 112] on span "remove time block" at bounding box center [315, 113] width 38 height 5
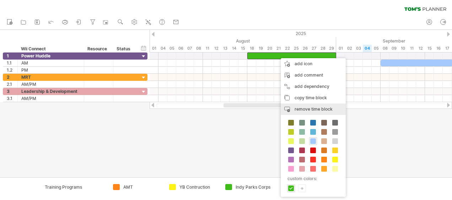
click at [316, 107] on div "remove time block remove selected items" at bounding box center [313, 109] width 65 height 11
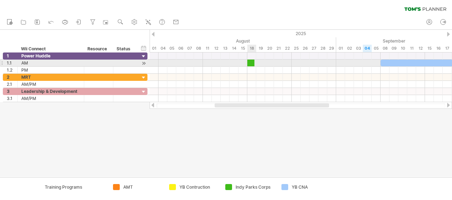
drag, startPoint x: 227, startPoint y: 190, endPoint x: 251, endPoint y: 63, distance: 129.0
click at [251, 63] on div "Trying to reach [DOMAIN_NAME] Connected again... 0% clear filter new 1" at bounding box center [226, 100] width 452 height 200
click at [252, 63] on div at bounding box center [249, 63] width 5 height 7
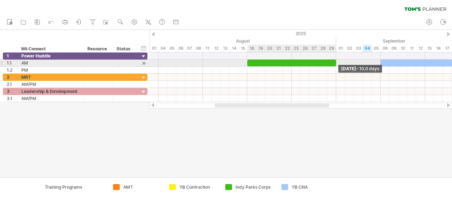
drag, startPoint x: 256, startPoint y: 63, endPoint x: 336, endPoint y: 60, distance: 79.9
click at [336, 60] on span at bounding box center [335, 63] width 3 height 7
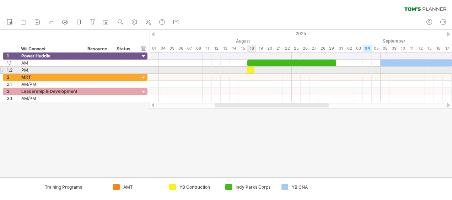
drag, startPoint x: 170, startPoint y: 187, endPoint x: 251, endPoint y: 70, distance: 142.0
click at [251, 70] on div "Trying to reach [DOMAIN_NAME] Connected again... 0% clear filter new 1" at bounding box center [226, 100] width 452 height 200
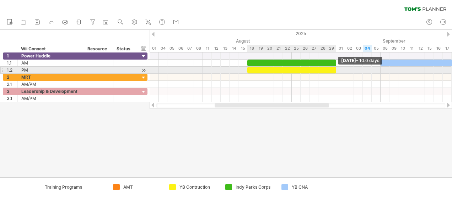
drag, startPoint x: 251, startPoint y: 70, endPoint x: 334, endPoint y: 69, distance: 83.4
click at [334, 69] on div at bounding box center [291, 70] width 89 height 7
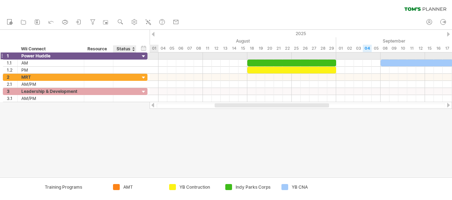
click at [142, 56] on div at bounding box center [143, 56] width 7 height 7
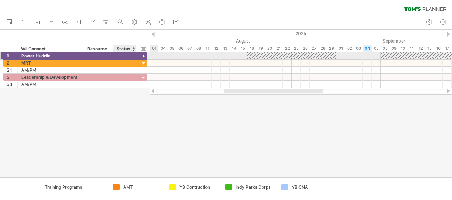
click at [142, 56] on div at bounding box center [143, 56] width 7 height 7
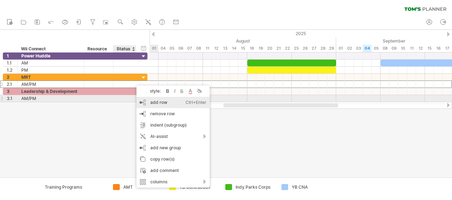
click at [151, 101] on div "add row Ctrl+Enter Cmd+Enter" at bounding box center [172, 102] width 73 height 11
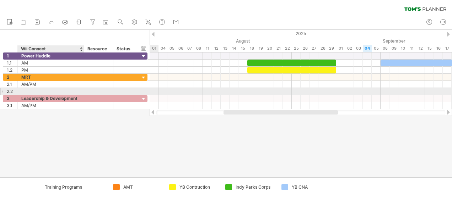
click at [45, 89] on div at bounding box center [50, 91] width 59 height 7
click at [45, 89] on input "text" at bounding box center [50, 91] width 59 height 7
type input "**"
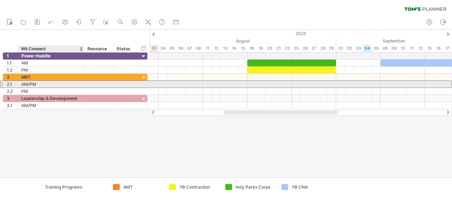
click at [47, 84] on div "AM/PM" at bounding box center [50, 84] width 59 height 7
click at [47, 84] on input "*****" at bounding box center [50, 84] width 59 height 7
type input "**"
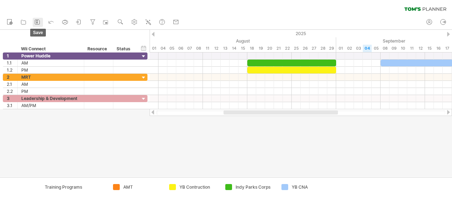
click at [33, 21] on link "save" at bounding box center [38, 22] width 10 height 9
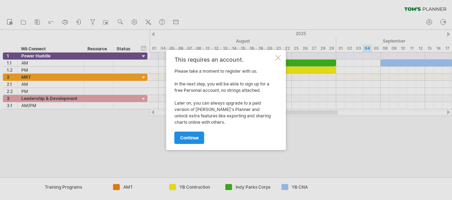
click at [197, 138] on span "continue" at bounding box center [189, 137] width 18 height 5
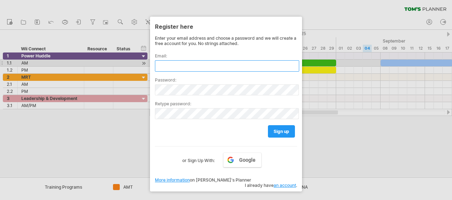
click at [195, 62] on input "text" at bounding box center [227, 65] width 144 height 11
type input "**********"
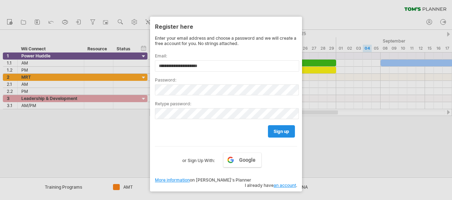
click at [283, 129] on span "sign up" at bounding box center [281, 131] width 16 height 5
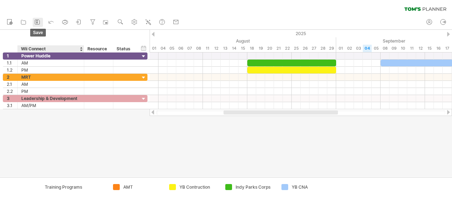
click at [38, 25] on icon at bounding box center [37, 21] width 7 height 7
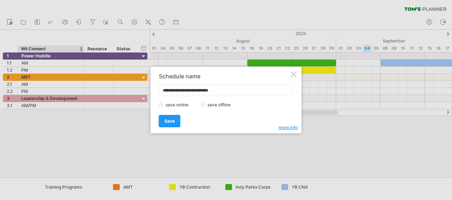
type input "**********"
click at [167, 122] on span "Save" at bounding box center [169, 121] width 10 height 5
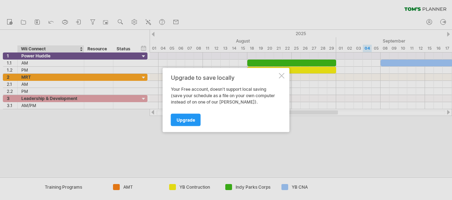
click at [280, 71] on div "Upgrade to save locally Your Free account, doesn't support local saving (save y…" at bounding box center [226, 100] width 127 height 64
click at [280, 74] on div at bounding box center [282, 76] width 6 height 6
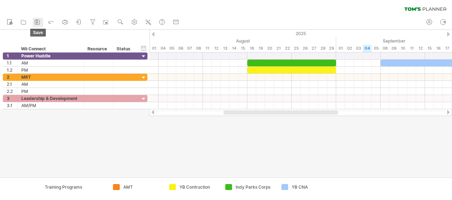
click at [33, 22] on link "save" at bounding box center [38, 22] width 10 height 9
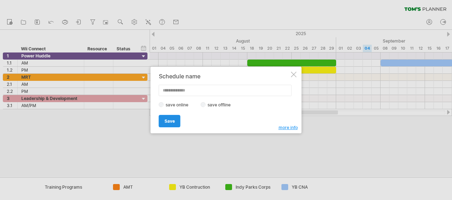
click at [175, 118] on link "Save" at bounding box center [170, 121] width 22 height 12
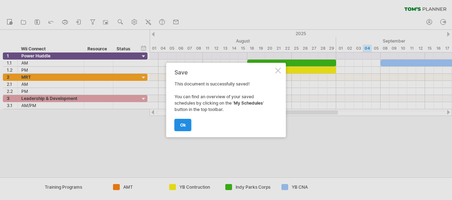
click at [187, 122] on link "ok" at bounding box center [182, 125] width 17 height 12
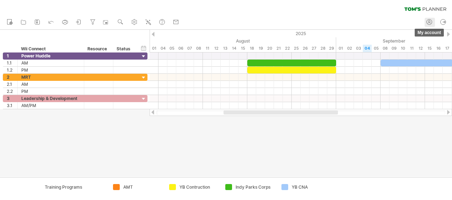
click at [429, 23] on icon at bounding box center [428, 21] width 7 height 7
type input "**********"
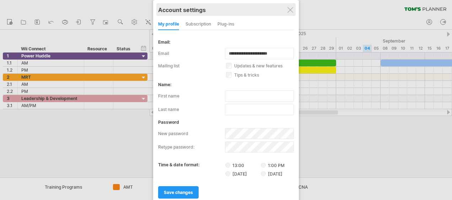
click at [294, 9] on div "Account settings" at bounding box center [226, 9] width 136 height 13
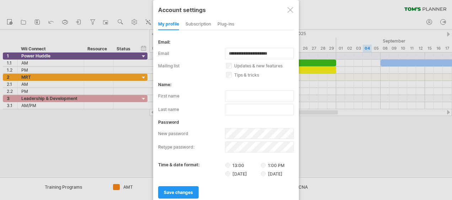
click at [292, 10] on div at bounding box center [290, 10] width 6 height 6
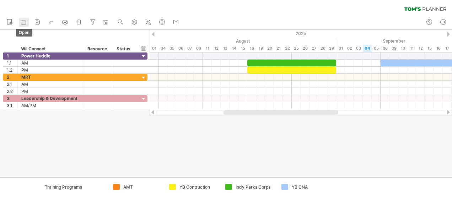
click at [23, 22] on icon at bounding box center [23, 21] width 7 height 7
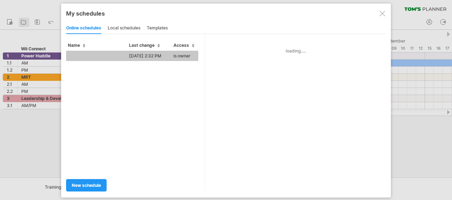
type input "**********"
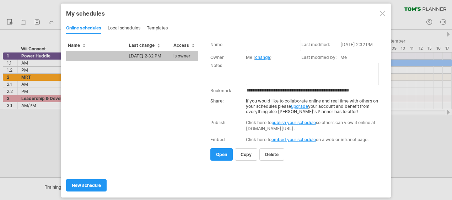
click at [119, 31] on div "local schedules" at bounding box center [124, 28] width 33 height 11
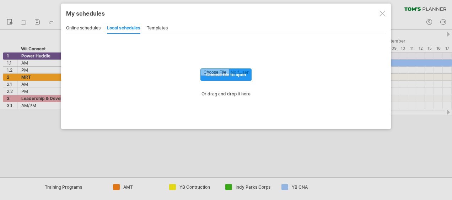
click at [151, 31] on div "templates" at bounding box center [157, 28] width 21 height 11
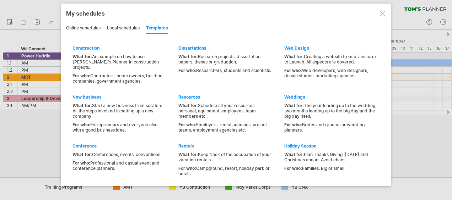
click at [134, 31] on div "local schedules" at bounding box center [123, 28] width 33 height 11
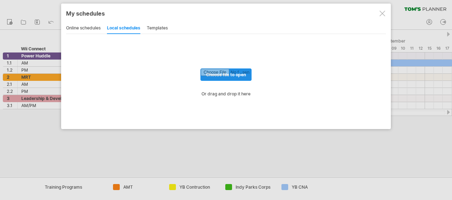
click at [213, 72] on input "file" at bounding box center [226, 75] width 50 height 12
click at [77, 28] on div "online schedules" at bounding box center [83, 28] width 34 height 11
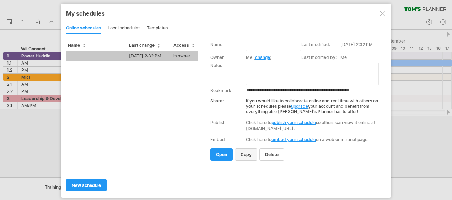
click at [241, 158] on link "copy" at bounding box center [246, 154] width 22 height 12
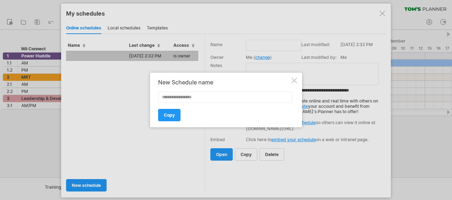
click at [294, 82] on div at bounding box center [294, 81] width 6 height 6
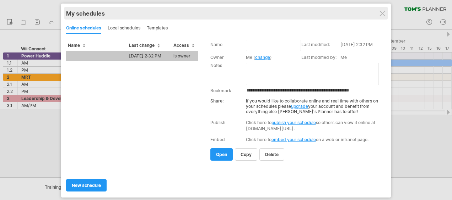
click at [110, 17] on div "My schedules share/collaborate online" at bounding box center [226, 13] width 320 height 13
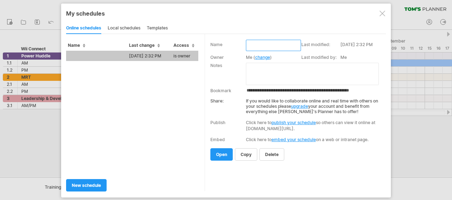
click at [263, 40] on input "text" at bounding box center [273, 45] width 55 height 11
type input "**********"
click at [234, 157] on div "delete unsubscribe close copy" at bounding box center [295, 151] width 171 height 18
click at [238, 157] on link "copy" at bounding box center [246, 154] width 22 height 12
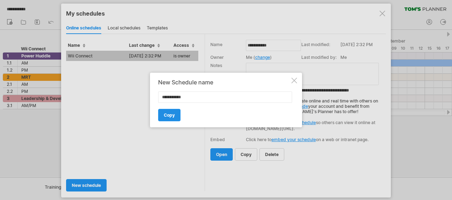
type input "**********"
click at [165, 116] on span "Copy" at bounding box center [169, 115] width 11 height 5
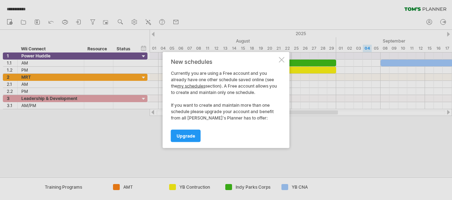
click at [285, 62] on div "New schedules Currently you are using a Free account and you already have one o…" at bounding box center [226, 100] width 127 height 96
click at [283, 60] on div at bounding box center [282, 60] width 6 height 6
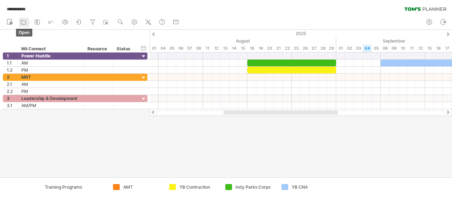
click at [26, 20] on icon at bounding box center [23, 21] width 7 height 7
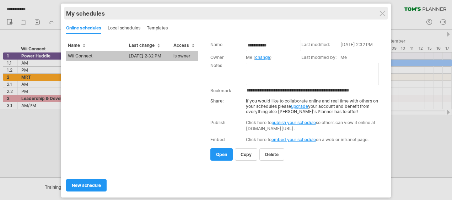
click at [386, 12] on div "My schedules share/collaborate online" at bounding box center [226, 13] width 320 height 13
click at [378, 13] on div "My schedules" at bounding box center [226, 13] width 320 height 7
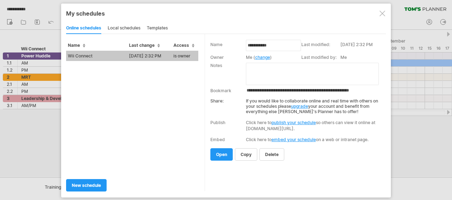
click at [380, 11] on div at bounding box center [382, 14] width 6 height 6
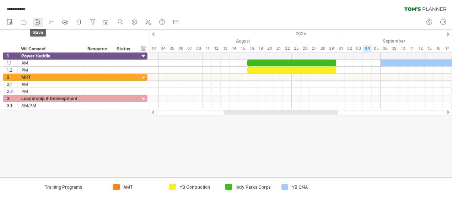
click at [38, 23] on icon at bounding box center [37, 21] width 7 height 7
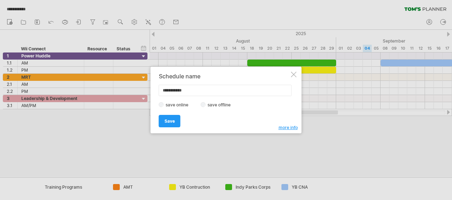
click at [212, 20] on div at bounding box center [226, 100] width 452 height 200
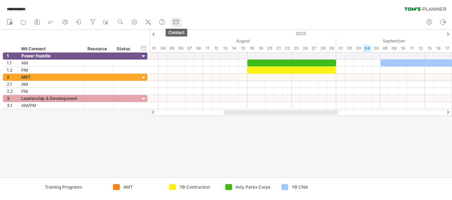
click at [175, 21] on icon at bounding box center [176, 21] width 4 height 2
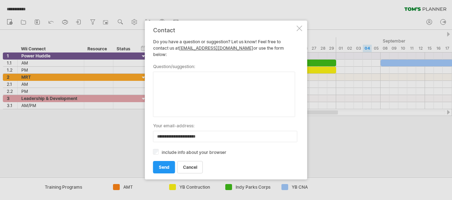
click at [162, 16] on div at bounding box center [226, 100] width 452 height 200
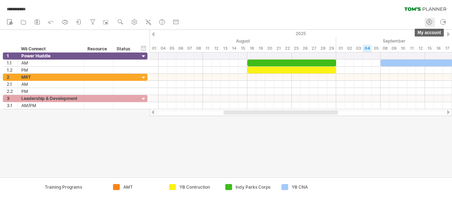
click at [430, 21] on icon at bounding box center [428, 21] width 7 height 7
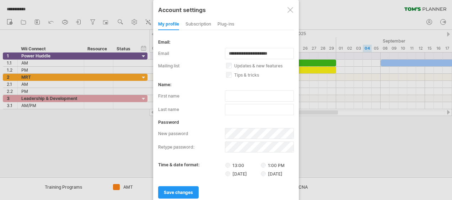
click at [196, 24] on div "subscription" at bounding box center [198, 24] width 26 height 11
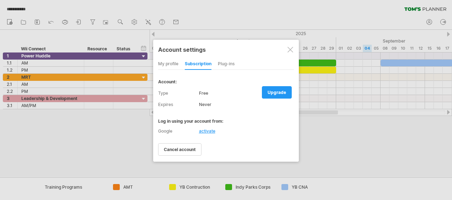
click at [223, 64] on div "Plug-ins" at bounding box center [226, 64] width 17 height 11
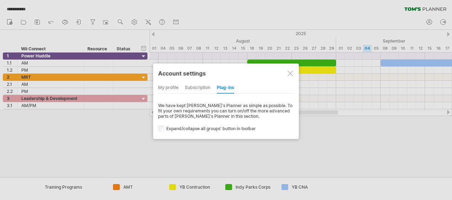
click at [196, 89] on div "subscription" at bounding box center [198, 87] width 26 height 11
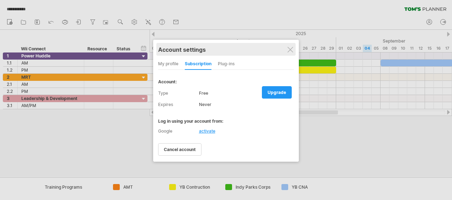
click at [283, 50] on div "Account settings" at bounding box center [226, 49] width 136 height 13
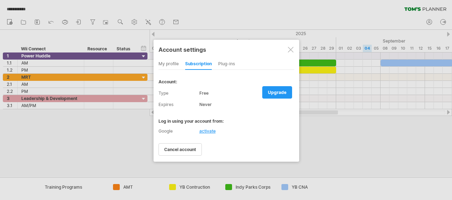
click at [292, 50] on div at bounding box center [291, 50] width 6 height 6
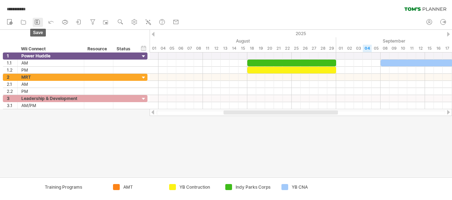
click at [40, 22] on icon at bounding box center [37, 21] width 7 height 7
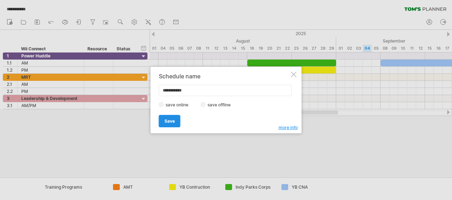
click at [170, 127] on link "Save" at bounding box center [170, 121] width 22 height 12
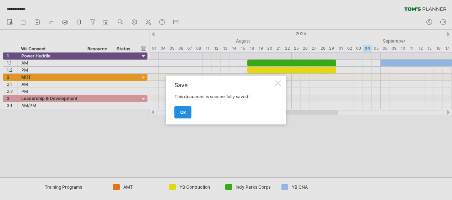
click at [180, 115] on link "ok" at bounding box center [182, 112] width 17 height 12
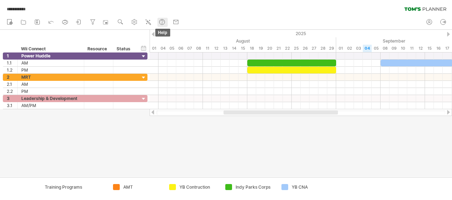
click at [159, 21] on link "help" at bounding box center [162, 22] width 10 height 9
click at [134, 23] on use at bounding box center [134, 21] width 7 height 7
select select "*"
select select "**"
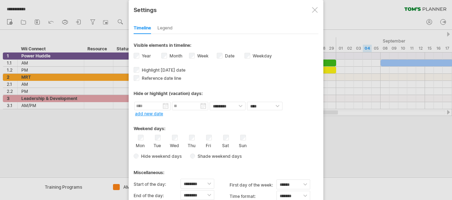
click at [154, 28] on div "Timeline Legend" at bounding box center [226, 26] width 185 height 15
click at [160, 28] on div "Legend" at bounding box center [164, 28] width 15 height 11
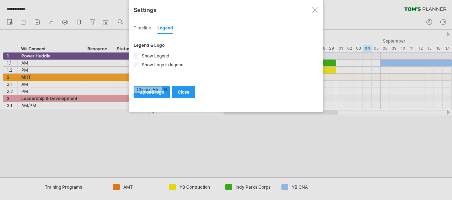
click at [142, 27] on div "Timeline" at bounding box center [142, 28] width 17 height 11
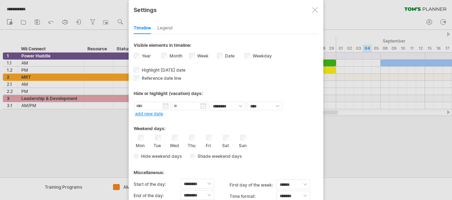
click at [317, 7] on div at bounding box center [315, 10] width 6 height 6
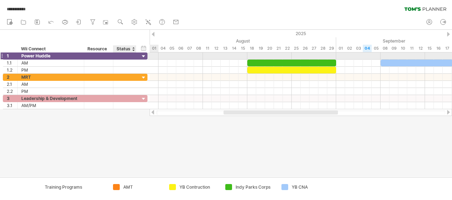
click at [142, 57] on div at bounding box center [143, 56] width 7 height 7
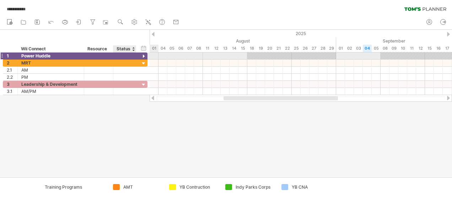
click at [142, 57] on div at bounding box center [143, 56] width 7 height 7
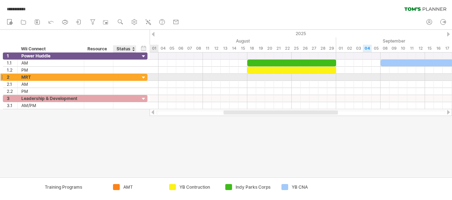
click at [142, 77] on div at bounding box center [143, 78] width 7 height 7
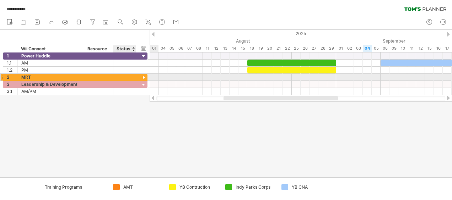
click at [142, 77] on div at bounding box center [143, 78] width 7 height 7
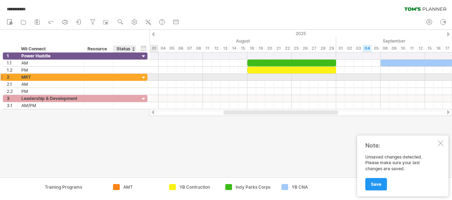
click at [143, 76] on div at bounding box center [143, 78] width 7 height 7
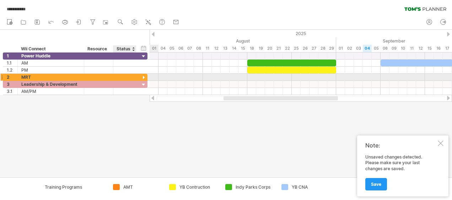
click at [143, 76] on div at bounding box center [143, 78] width 7 height 7
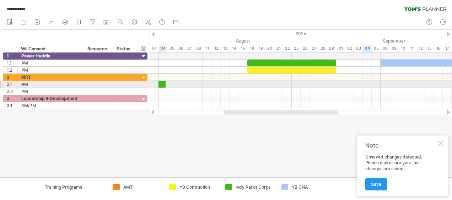
drag, startPoint x: 229, startPoint y: 186, endPoint x: 162, endPoint y: 85, distance: 120.9
click at [162, 85] on div "**********" at bounding box center [226, 100] width 452 height 200
click at [165, 85] on div "[DATE] - 0.5 days [DATE]" at bounding box center [300, 81] width 302 height 57
click at [162, 85] on span at bounding box center [163, 84] width 3 height 7
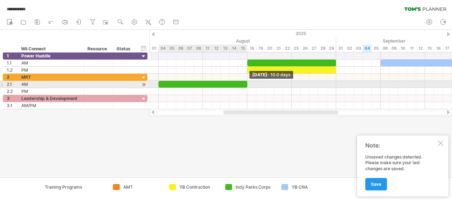
drag, startPoint x: 162, startPoint y: 85, endPoint x: 247, endPoint y: 85, distance: 84.5
click at [247, 85] on span at bounding box center [247, 84] width 3 height 7
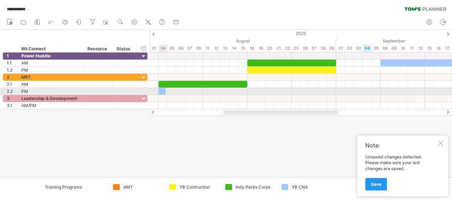
drag, startPoint x: 285, startPoint y: 190, endPoint x: 159, endPoint y: 93, distance: 158.5
click at [159, 93] on div "**********" at bounding box center [226, 100] width 452 height 200
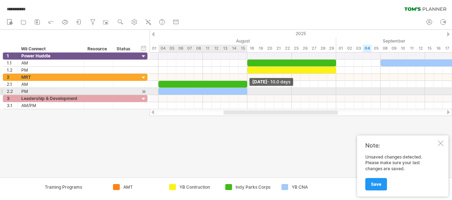
drag, startPoint x: 163, startPoint y: 91, endPoint x: 248, endPoint y: 91, distance: 84.5
click at [248, 91] on span at bounding box center [247, 91] width 3 height 7
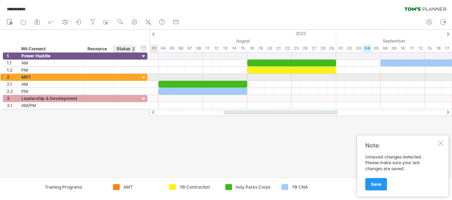
click at [143, 77] on div at bounding box center [143, 78] width 7 height 7
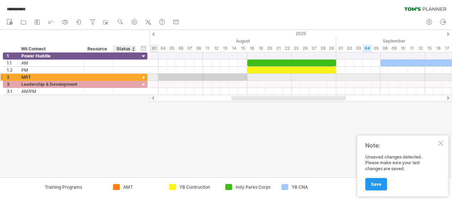
click at [143, 77] on div at bounding box center [143, 78] width 7 height 7
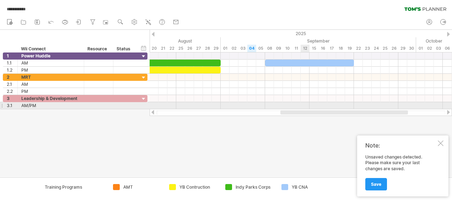
drag, startPoint x: 256, startPoint y: 113, endPoint x: 301, endPoint y: 107, distance: 45.5
click at [301, 107] on div "**********" at bounding box center [226, 100] width 452 height 200
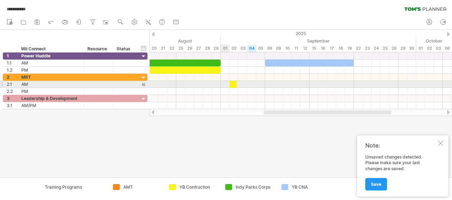
drag, startPoint x: 172, startPoint y: 189, endPoint x: 234, endPoint y: 82, distance: 123.0
click at [234, 82] on div "**********" at bounding box center [226, 100] width 452 height 200
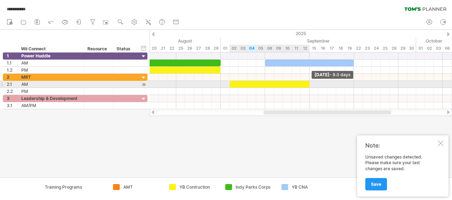
drag, startPoint x: 235, startPoint y: 85, endPoint x: 312, endPoint y: 84, distance: 77.4
click at [312, 84] on div "[DATE] - 9.0 days [DATE]" at bounding box center [300, 81] width 302 height 57
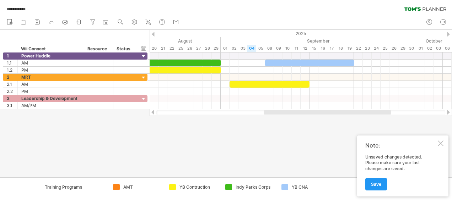
drag, startPoint x: 279, startPoint y: 115, endPoint x: 273, endPoint y: 115, distance: 6.7
click at [273, 115] on div at bounding box center [300, 112] width 289 height 5
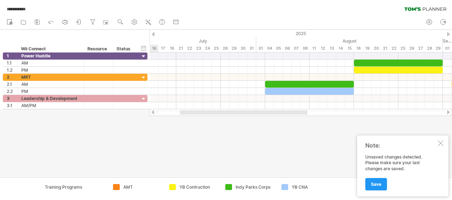
drag, startPoint x: 278, startPoint y: 113, endPoint x: 187, endPoint y: 111, distance: 90.2
click at [191, 112] on div at bounding box center [243, 112] width 127 height 4
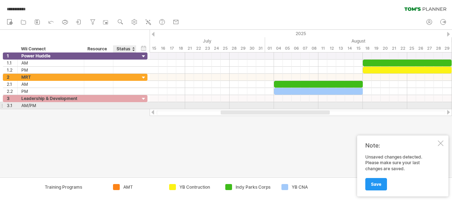
click at [122, 105] on div at bounding box center [125, 105] width 16 height 7
click at [119, 105] on input "text" at bounding box center [125, 105] width 16 height 7
click at [65, 103] on div "AM/PM" at bounding box center [50, 105] width 59 height 7
click at [65, 103] on input "*****" at bounding box center [50, 105] width 59 height 7
type input "**"
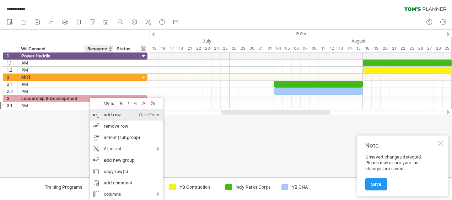
click at [103, 116] on div "add row Ctrl+Enter Cmd+Enter" at bounding box center [126, 114] width 73 height 11
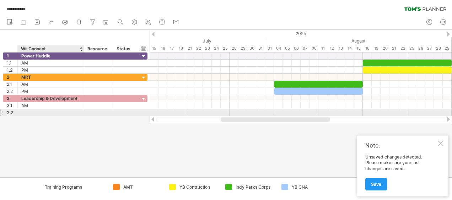
click at [58, 113] on div at bounding box center [50, 112] width 59 height 7
click at [58, 113] on input "text" at bounding box center [50, 112] width 59 height 7
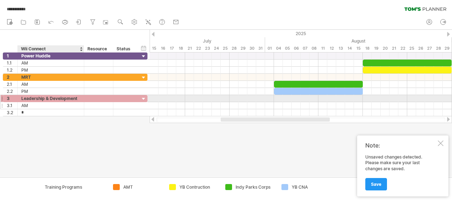
type input "**"
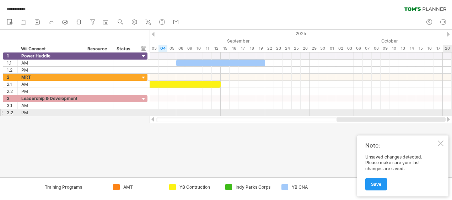
drag, startPoint x: 299, startPoint y: 121, endPoint x: 446, endPoint y: 111, distance: 147.7
click at [446, 111] on div "**********" at bounding box center [226, 100] width 452 height 200
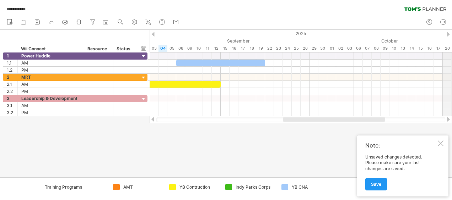
click at [446, 33] on div "2025" at bounding box center [113, 33] width 1367 height 7
click at [447, 33] on div at bounding box center [448, 34] width 3 height 5
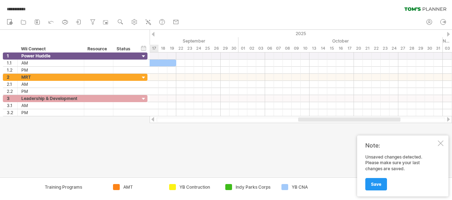
click at [447, 33] on div at bounding box center [448, 34] width 3 height 5
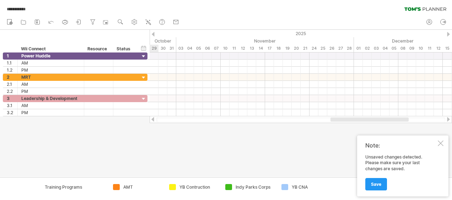
click at [447, 33] on div at bounding box center [448, 34] width 3 height 5
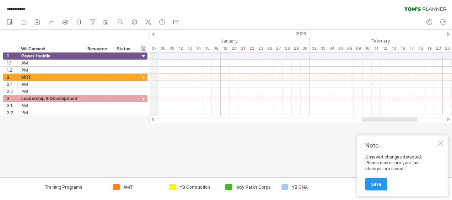
click at [152, 33] on div at bounding box center [153, 34] width 3 height 5
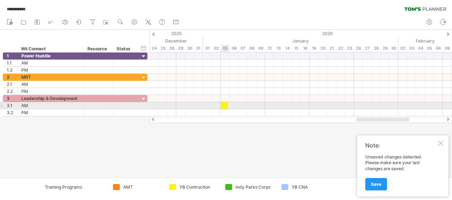
drag, startPoint x: 171, startPoint y: 189, endPoint x: 222, endPoint y: 102, distance: 100.2
click at [222, 102] on div "**********" at bounding box center [226, 100] width 452 height 200
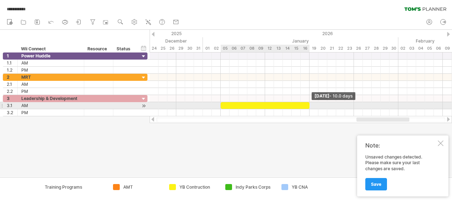
drag, startPoint x: 226, startPoint y: 104, endPoint x: 309, endPoint y: 104, distance: 83.1
click at [309, 104] on span at bounding box center [309, 105] width 3 height 7
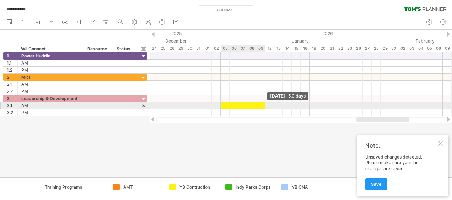
drag, startPoint x: 310, startPoint y: 106, endPoint x: 265, endPoint y: 106, distance: 45.4
click at [265, 106] on span at bounding box center [264, 105] width 3 height 7
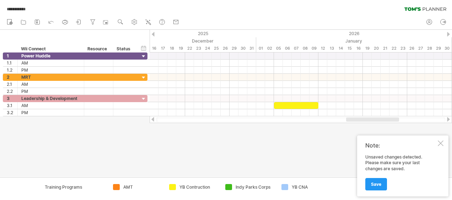
drag, startPoint x: 366, startPoint y: 120, endPoint x: 336, endPoint y: 120, distance: 30.2
click at [346, 120] on div at bounding box center [372, 120] width 53 height 4
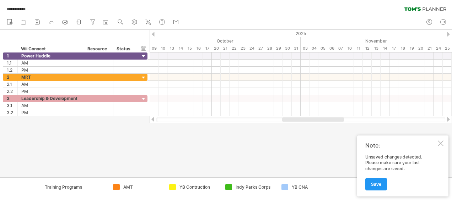
drag, startPoint x: 318, startPoint y: 120, endPoint x: 338, endPoint y: 120, distance: 19.5
click at [338, 120] on div at bounding box center [313, 120] width 62 height 4
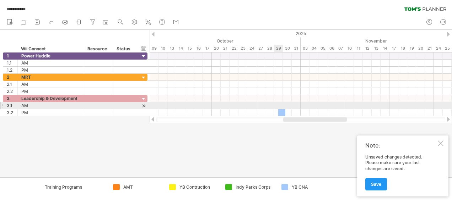
drag, startPoint x: 285, startPoint y: 186, endPoint x: 281, endPoint y: 109, distance: 76.8
click at [281, 109] on div "**********" at bounding box center [226, 100] width 452 height 200
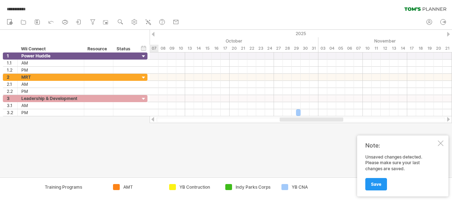
drag, startPoint x: 334, startPoint y: 120, endPoint x: 331, endPoint y: 127, distance: 7.6
click at [331, 127] on div "**********" at bounding box center [226, 100] width 452 height 200
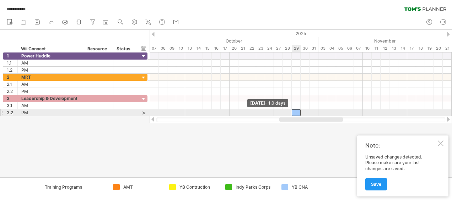
drag, startPoint x: 296, startPoint y: 112, endPoint x: 293, endPoint y: 112, distance: 3.9
click at [293, 112] on span at bounding box center [291, 112] width 3 height 7
click at [295, 111] on div at bounding box center [296, 112] width 9 height 7
click at [296, 111] on div at bounding box center [296, 112] width 9 height 7
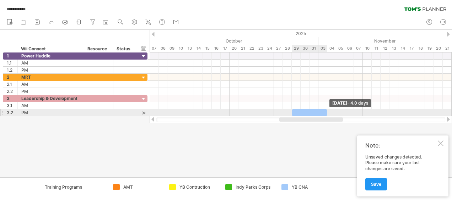
drag, startPoint x: 299, startPoint y: 111, endPoint x: 327, endPoint y: 114, distance: 28.5
click at [327, 114] on span at bounding box center [327, 112] width 3 height 7
click at [326, 113] on span at bounding box center [327, 112] width 3 height 7
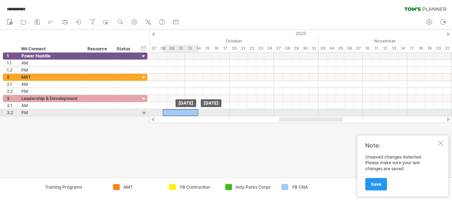
drag, startPoint x: 303, startPoint y: 111, endPoint x: 172, endPoint y: 112, distance: 131.0
click at [173, 112] on div at bounding box center [181, 112] width 36 height 7
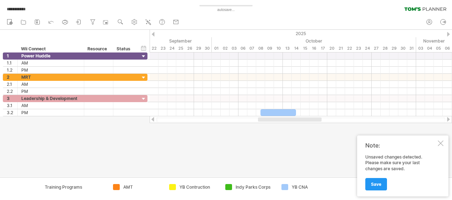
drag, startPoint x: 299, startPoint y: 121, endPoint x: 278, endPoint y: 121, distance: 21.3
click at [278, 121] on div at bounding box center [290, 120] width 64 height 4
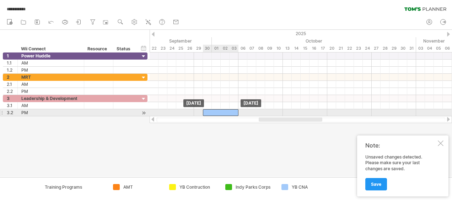
drag, startPoint x: 271, startPoint y: 111, endPoint x: 214, endPoint y: 111, distance: 57.2
click at [214, 111] on div at bounding box center [221, 112] width 36 height 7
click at [202, 111] on span at bounding box center [202, 112] width 3 height 7
drag, startPoint x: 202, startPoint y: 111, endPoint x: 192, endPoint y: 111, distance: 9.6
click at [192, 111] on div "[DATE] [DATE] - 5.0 days" at bounding box center [300, 85] width 302 height 64
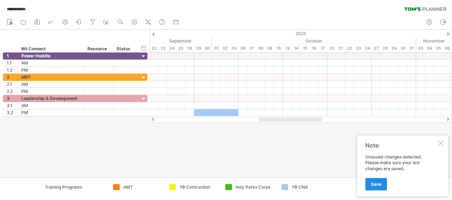
click at [379, 187] on link "Save" at bounding box center [376, 184] width 22 height 12
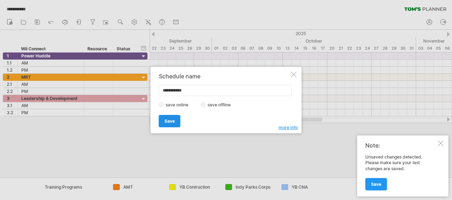
click at [173, 119] on span "Save" at bounding box center [169, 121] width 10 height 5
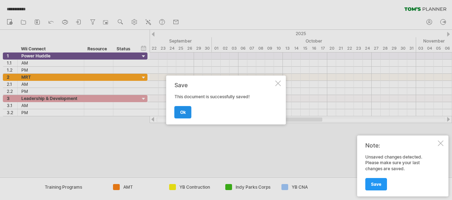
click at [180, 114] on span "ok" at bounding box center [183, 112] width 6 height 5
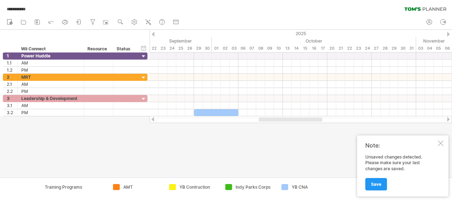
click at [271, 143] on div at bounding box center [226, 103] width 452 height 147
click at [106, 49] on div "Resource" at bounding box center [98, 48] width 22 height 7
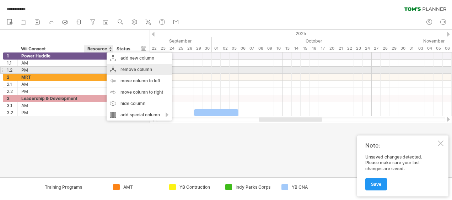
click at [145, 73] on div "remove column" at bounding box center [139, 69] width 65 height 11
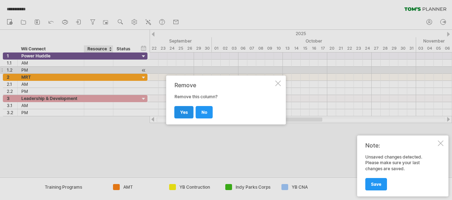
click at [187, 111] on span "yes" at bounding box center [184, 112] width 8 height 5
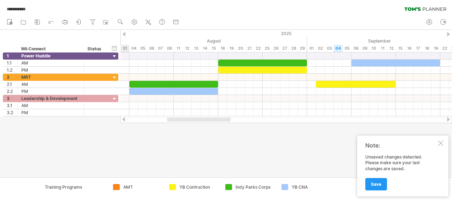
drag, startPoint x: 282, startPoint y: 121, endPoint x: 209, endPoint y: 124, distance: 73.2
click at [209, 124] on div "**********" at bounding box center [226, 100] width 452 height 200
click at [443, 143] on div "Note: Unsaved changes detected. Please make sure your last changes are saved. S…" at bounding box center [402, 166] width 91 height 61
click at [440, 143] on div at bounding box center [440, 144] width 6 height 6
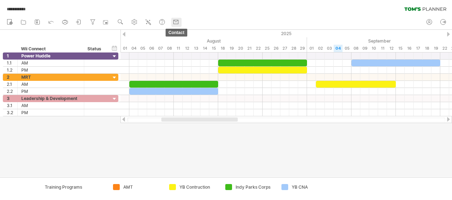
click at [173, 22] on link "contact" at bounding box center [176, 22] width 10 height 9
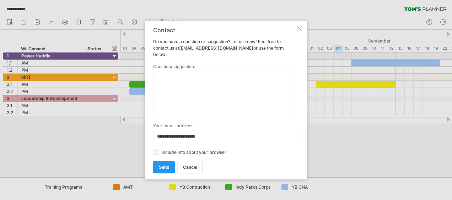
click at [296, 30] on div at bounding box center [299, 29] width 6 height 6
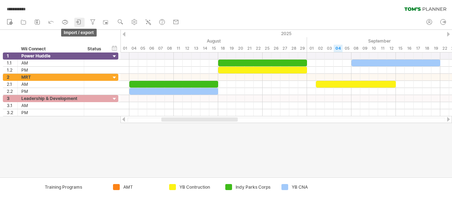
click at [79, 23] on icon at bounding box center [78, 21] width 7 height 7
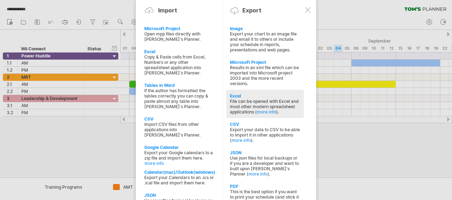
click at [260, 99] on div "File can be opened with Excel and most other modern spreadsheet applications ( …" at bounding box center [265, 107] width 70 height 16
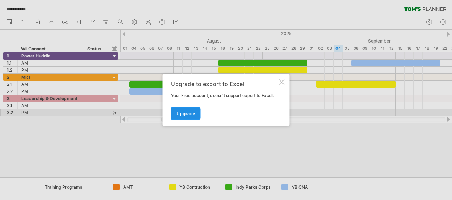
click at [190, 114] on span "Upgrade" at bounding box center [185, 113] width 18 height 5
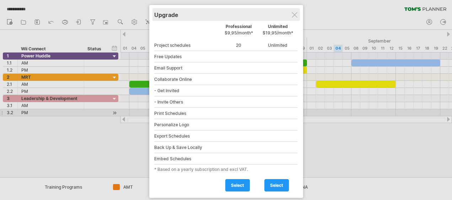
click at [288, 18] on div "Upgrade" at bounding box center [226, 14] width 144 height 13
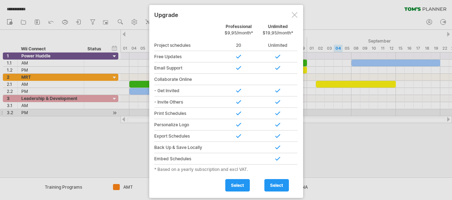
click at [292, 16] on div at bounding box center [295, 15] width 6 height 6
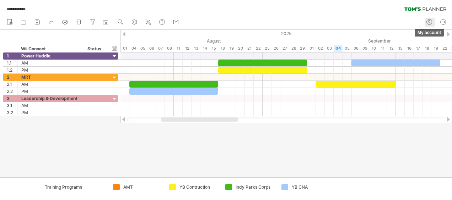
click at [434, 20] on link "my account" at bounding box center [429, 22] width 10 height 9
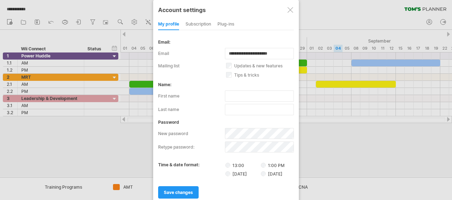
click at [207, 25] on div "subscription" at bounding box center [198, 24] width 26 height 11
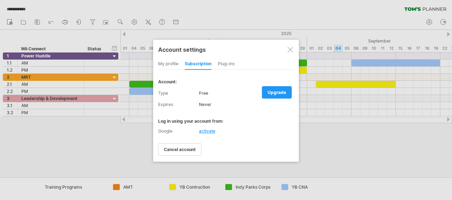
click at [292, 50] on div at bounding box center [290, 50] width 6 height 6
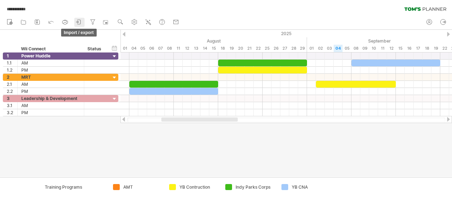
click at [77, 22] on icon at bounding box center [77, 22] width 2 height 2
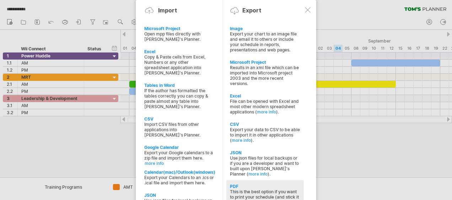
click at [271, 184] on div "PDF" at bounding box center [265, 186] width 70 height 5
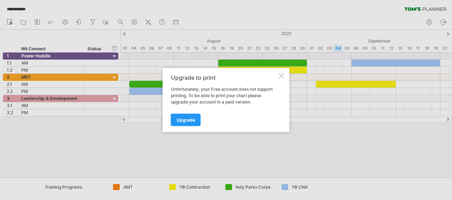
click at [278, 77] on div "Upgrade to print Unfortunately, your Free account does not support printing. To…" at bounding box center [226, 100] width 127 height 64
click at [279, 76] on div at bounding box center [282, 76] width 6 height 6
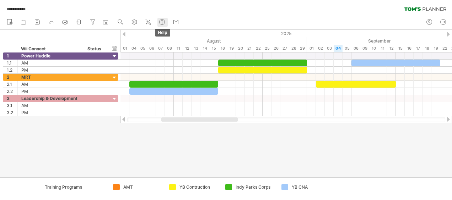
click at [162, 22] on use at bounding box center [161, 21] width 7 height 7
click at [22, 22] on icon at bounding box center [23, 21] width 7 height 7
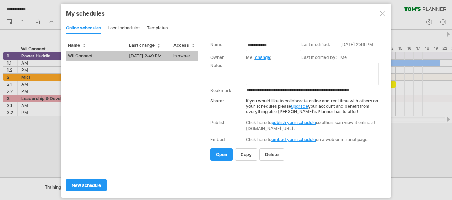
click at [379, 12] on div at bounding box center [382, 14] width 6 height 6
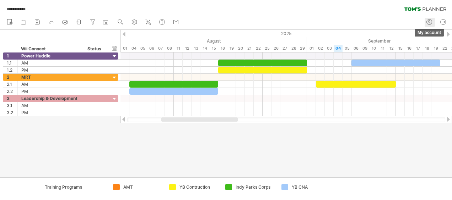
click at [430, 22] on icon at bounding box center [428, 21] width 7 height 7
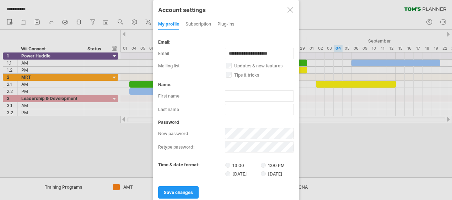
click at [187, 23] on div "subscription" at bounding box center [198, 24] width 26 height 11
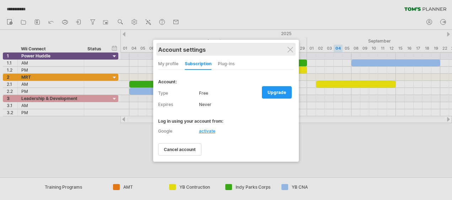
click at [293, 46] on div "Account settings" at bounding box center [226, 49] width 136 height 13
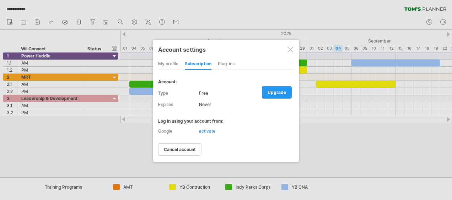
click at [290, 48] on div at bounding box center [290, 50] width 6 height 6
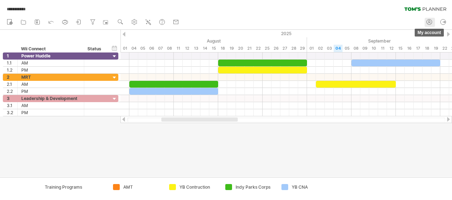
click at [428, 23] on icon at bounding box center [428, 21] width 7 height 7
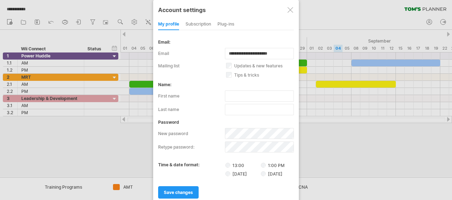
click at [224, 21] on div "Plug-ins" at bounding box center [225, 24] width 17 height 11
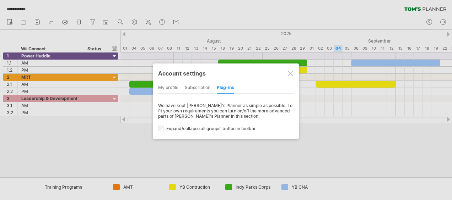
click at [206, 84] on div "subscription" at bounding box center [198, 87] width 26 height 11
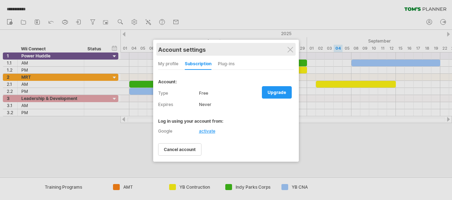
click at [293, 53] on div "Account settings" at bounding box center [226, 49] width 136 height 13
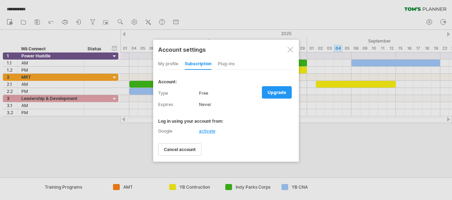
click at [292, 48] on div at bounding box center [290, 50] width 6 height 6
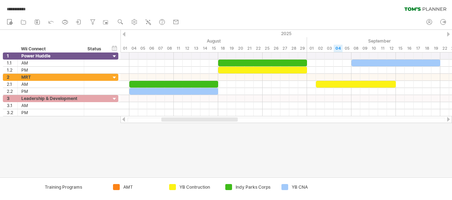
click at [429, 17] on ul "my account log out" at bounding box center [436, 22] width 27 height 15
click at [430, 21] on icon at bounding box center [428, 21] width 7 height 7
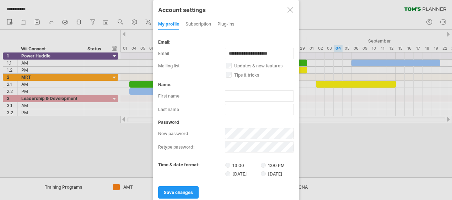
click at [215, 22] on div "my profile subscription Plug-ins subscription members charts" at bounding box center [226, 24] width 136 height 11
click at [217, 22] on div "my profile subscription Plug-ins subscription members charts" at bounding box center [226, 24] width 136 height 11
click at [221, 22] on div "Plug-ins" at bounding box center [225, 24] width 17 height 11
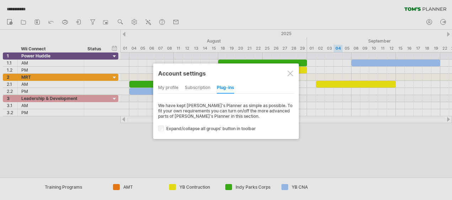
click at [296, 70] on div "Account settings my profile subscription Plug-ins subscription members charts W…" at bounding box center [226, 102] width 146 height 76
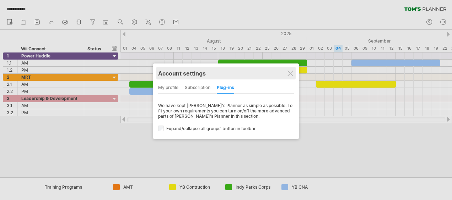
click at [290, 70] on div "Account settings" at bounding box center [226, 73] width 136 height 13
click at [288, 68] on div "Account settings" at bounding box center [226, 72] width 136 height 13
click at [284, 67] on div "Account settings" at bounding box center [226, 72] width 136 height 13
click at [293, 71] on div "Account settings" at bounding box center [226, 72] width 136 height 13
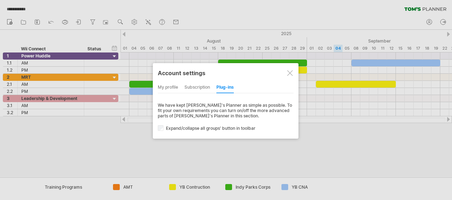
click at [290, 71] on div at bounding box center [290, 73] width 6 height 6
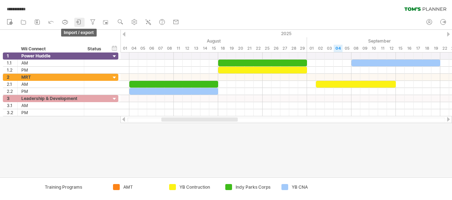
click at [77, 24] on icon at bounding box center [78, 21] width 7 height 7
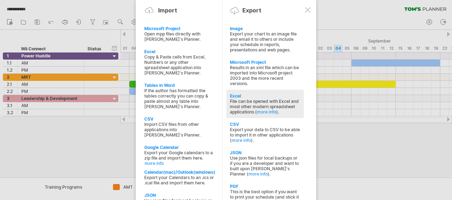
click at [236, 93] on div "Excel" at bounding box center [265, 95] width 70 height 5
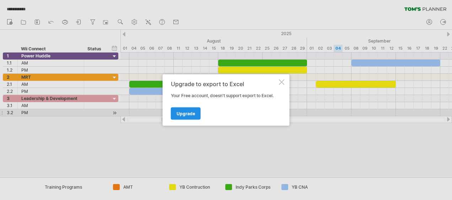
click at [194, 116] on span "Upgrade" at bounding box center [185, 113] width 18 height 5
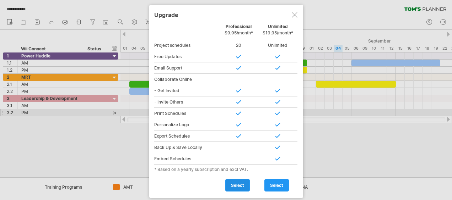
click at [246, 181] on link "select" at bounding box center [237, 185] width 24 height 12
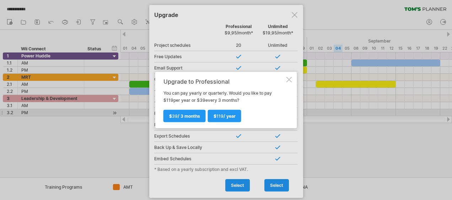
click at [289, 77] on div at bounding box center [289, 80] width 6 height 6
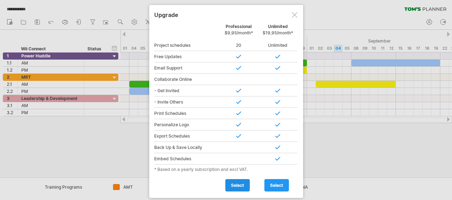
click at [236, 187] on link "select" at bounding box center [237, 185] width 24 height 12
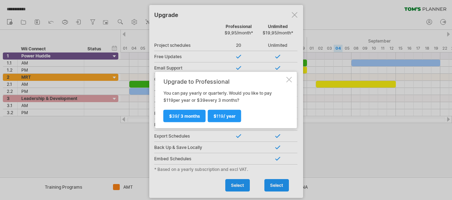
click at [291, 77] on div at bounding box center [289, 80] width 6 height 6
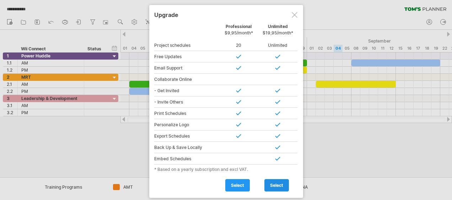
click at [284, 183] on link "select" at bounding box center [276, 185] width 24 height 12
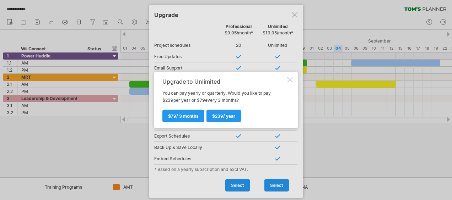
click at [222, 173] on div at bounding box center [226, 100] width 452 height 200
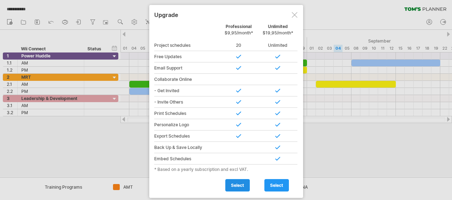
click at [244, 180] on link "select" at bounding box center [237, 185] width 24 height 12
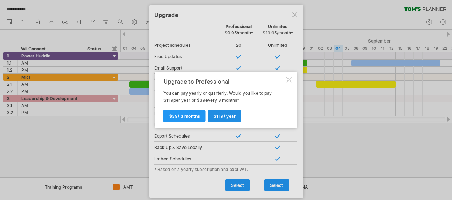
click at [216, 119] on span "119" at bounding box center [219, 116] width 7 height 5
click at [292, 13] on div at bounding box center [226, 100] width 452 height 200
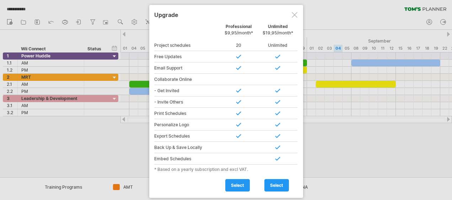
click at [292, 15] on div at bounding box center [295, 15] width 6 height 6
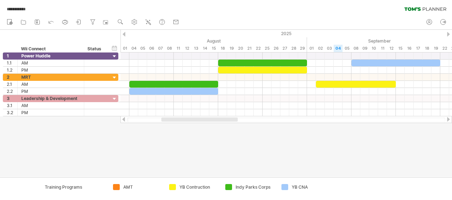
click at [280, 144] on div at bounding box center [226, 103] width 452 height 147
click at [135, 25] on use at bounding box center [134, 21] width 7 height 7
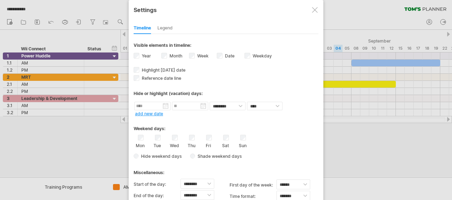
click at [89, 11] on div at bounding box center [226, 100] width 452 height 200
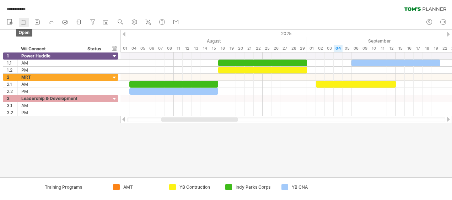
click at [22, 24] on icon at bounding box center [23, 21] width 7 height 7
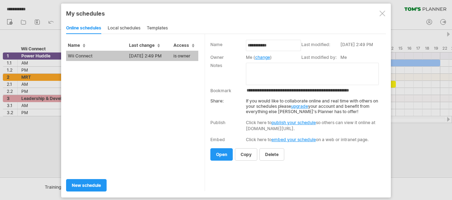
click at [287, 120] on link "publish your schedule" at bounding box center [293, 122] width 44 height 5
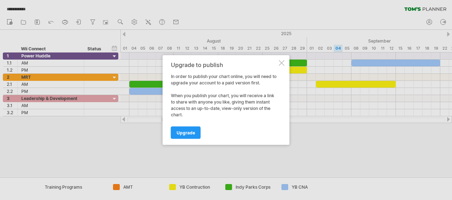
click at [283, 61] on div at bounding box center [282, 63] width 6 height 6
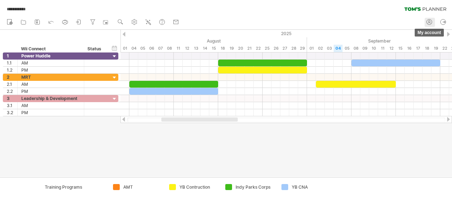
click at [429, 21] on icon at bounding box center [428, 21] width 7 height 7
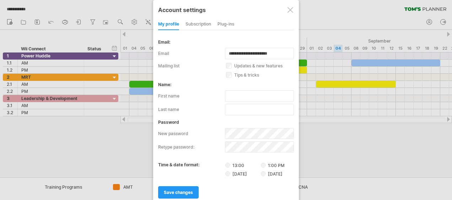
click at [192, 22] on div "subscription" at bounding box center [198, 24] width 26 height 11
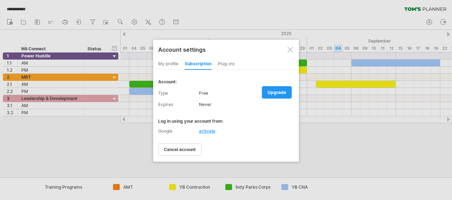
click at [289, 48] on div at bounding box center [290, 50] width 6 height 6
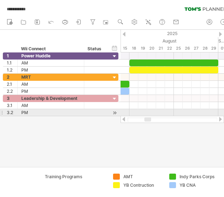
drag, startPoint x: 143, startPoint y: 120, endPoint x: 148, endPoint y: 116, distance: 6.5
click at [148, 116] on div at bounding box center [171, 119] width 103 height 7
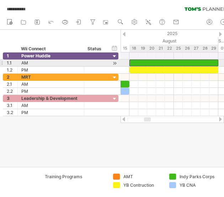
click at [135, 61] on div at bounding box center [173, 63] width 89 height 7
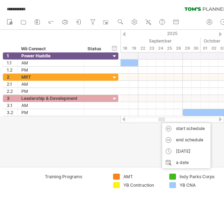
click at [159, 120] on div at bounding box center [161, 120] width 7 height 4
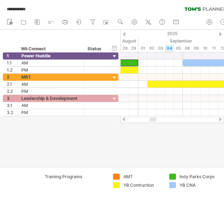
drag, startPoint x: 159, startPoint y: 120, endPoint x: 151, endPoint y: 123, distance: 9.2
click at [151, 123] on div "**********" at bounding box center [112, 98] width 224 height 197
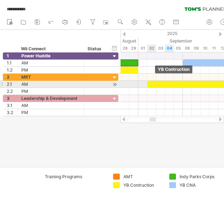
click at [153, 84] on div at bounding box center [187, 84] width 80 height 7
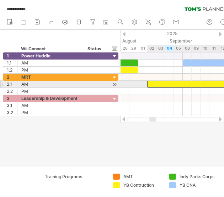
click at [150, 83] on div at bounding box center [187, 84] width 80 height 7
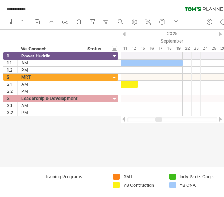
drag, startPoint x: 154, startPoint y: 120, endPoint x: 160, endPoint y: 121, distance: 6.4
click at [160, 121] on div at bounding box center [158, 120] width 7 height 4
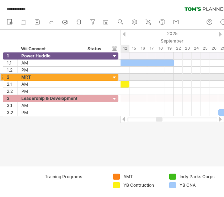
click at [126, 78] on div at bounding box center [171, 77] width 103 height 7
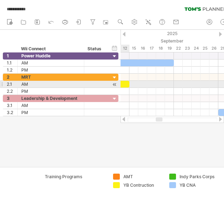
click at [126, 84] on div at bounding box center [89, 84] width 80 height 7
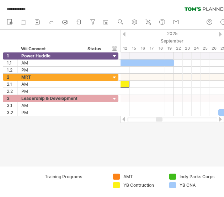
drag, startPoint x: 163, startPoint y: 119, endPoint x: 157, endPoint y: 119, distance: 5.3
click at [157, 119] on div at bounding box center [172, 120] width 90 height 5
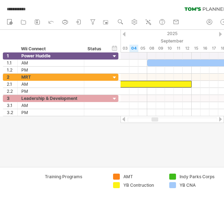
drag, startPoint x: 157, startPoint y: 119, endPoint x: 153, endPoint y: 119, distance: 4.6
click at [153, 119] on div at bounding box center [154, 120] width 7 height 4
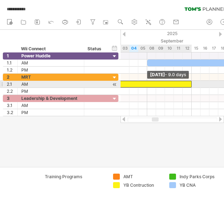
click at [191, 83] on span at bounding box center [191, 84] width 3 height 7
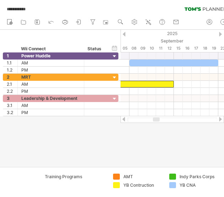
click at [156, 120] on div at bounding box center [156, 120] width 7 height 4
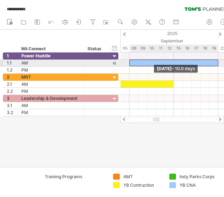
click at [132, 60] on div at bounding box center [173, 63] width 89 height 7
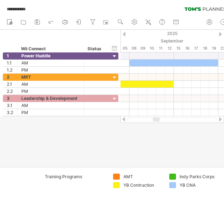
click at [156, 121] on div at bounding box center [156, 120] width 7 height 4
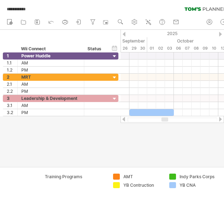
drag, startPoint x: 156, startPoint y: 118, endPoint x: 165, endPoint y: 120, distance: 8.8
click at [165, 120] on div at bounding box center [164, 120] width 7 height 4
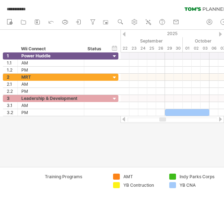
click at [163, 120] on div at bounding box center [162, 120] width 7 height 4
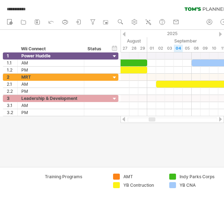
drag, startPoint x: 165, startPoint y: 120, endPoint x: 154, endPoint y: 120, distance: 10.7
click at [154, 120] on div at bounding box center [151, 120] width 7 height 4
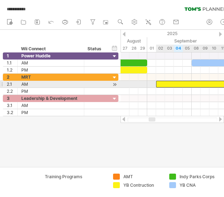
click at [160, 83] on div at bounding box center [196, 84] width 80 height 7
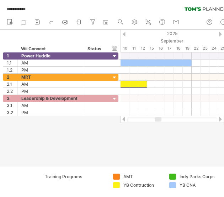
drag, startPoint x: 152, startPoint y: 119, endPoint x: 158, endPoint y: 119, distance: 6.0
click at [158, 119] on div at bounding box center [157, 120] width 7 height 4
click at [81, 137] on div at bounding box center [112, 98] width 224 height 137
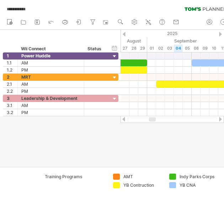
drag, startPoint x: 160, startPoint y: 118, endPoint x: 154, endPoint y: 118, distance: 5.7
click at [154, 118] on div at bounding box center [152, 120] width 7 height 4
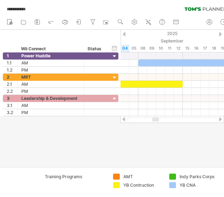
drag, startPoint x: 153, startPoint y: 120, endPoint x: 156, endPoint y: 121, distance: 3.6
click at [156, 121] on div at bounding box center [155, 120] width 7 height 4
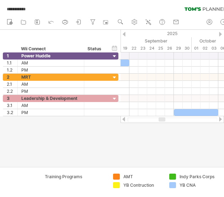
drag, startPoint x: 156, startPoint y: 121, endPoint x: 162, endPoint y: 121, distance: 6.4
click at [162, 121] on div at bounding box center [161, 120] width 7 height 4
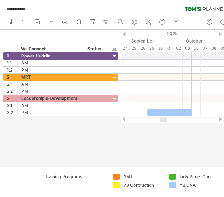
click at [164, 120] on div at bounding box center [163, 120] width 7 height 4
click at [165, 119] on div at bounding box center [163, 120] width 7 height 4
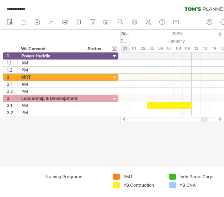
drag, startPoint x: 165, startPoint y: 119, endPoint x: 205, endPoint y: 129, distance: 41.7
click at [205, 129] on div "**********" at bounding box center [112, 98] width 224 height 197
click at [207, 119] on div at bounding box center [172, 120] width 90 height 5
click at [206, 119] on div at bounding box center [202, 120] width 7 height 4
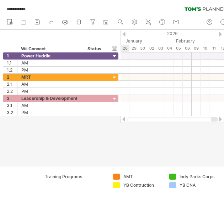
drag, startPoint x: 205, startPoint y: 119, endPoint x: 219, endPoint y: 120, distance: 14.3
click at [219, 120] on div at bounding box center [171, 119] width 103 height 7
